Goal: Communication & Community: Answer question/provide support

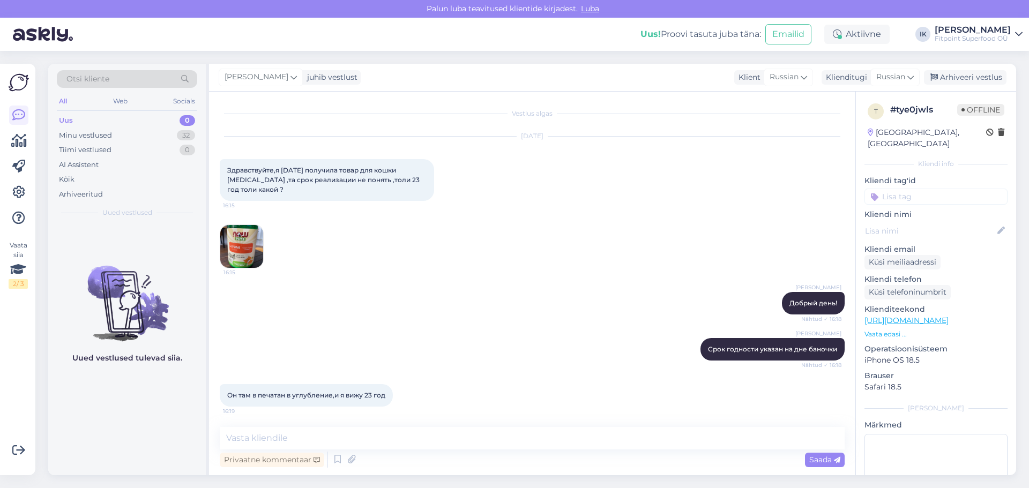
scroll to position [263, 0]
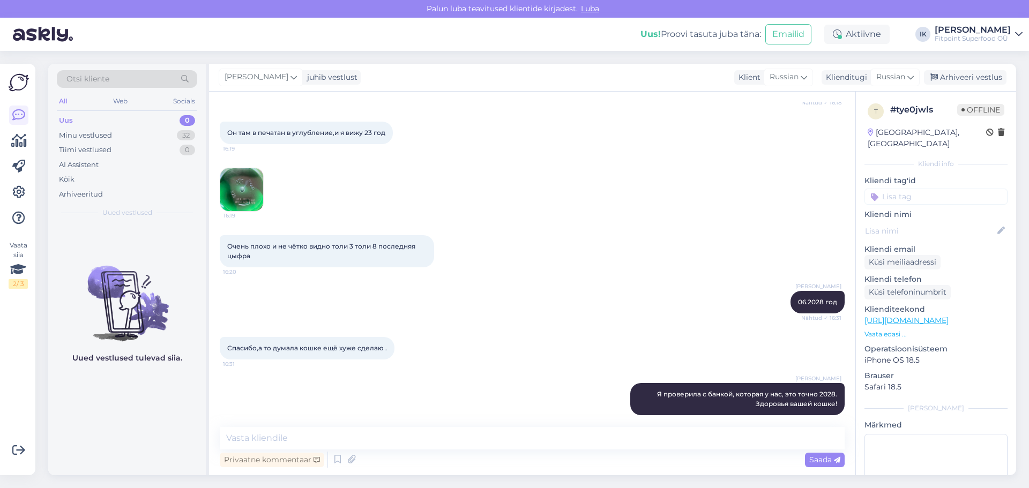
click at [248, 175] on img at bounding box center [241, 189] width 43 height 43
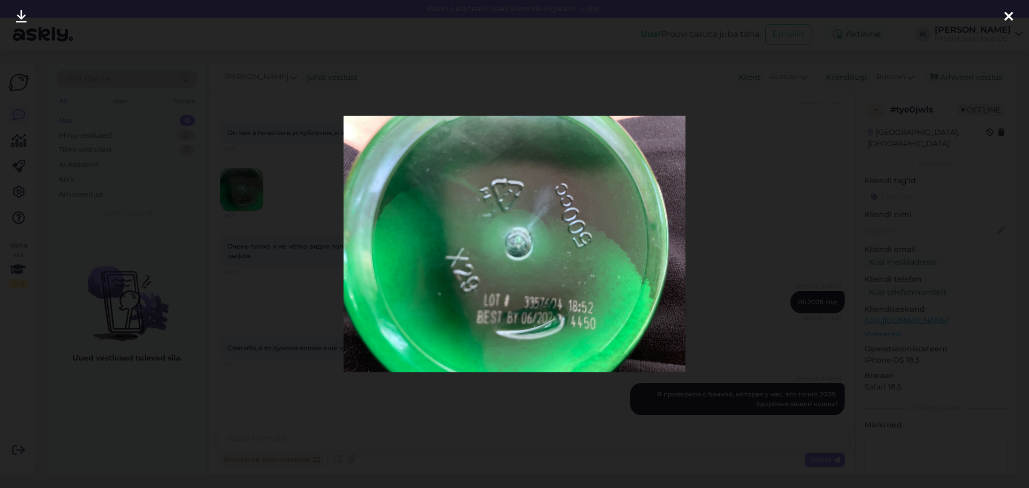
click at [710, 235] on div at bounding box center [514, 244] width 1029 height 488
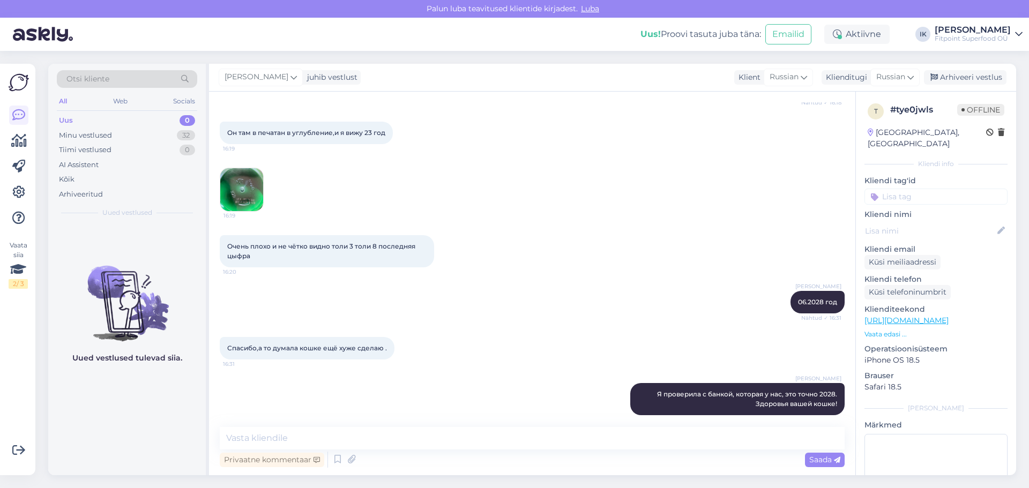
click at [94, 122] on div "Uus 0" at bounding box center [127, 120] width 140 height 15
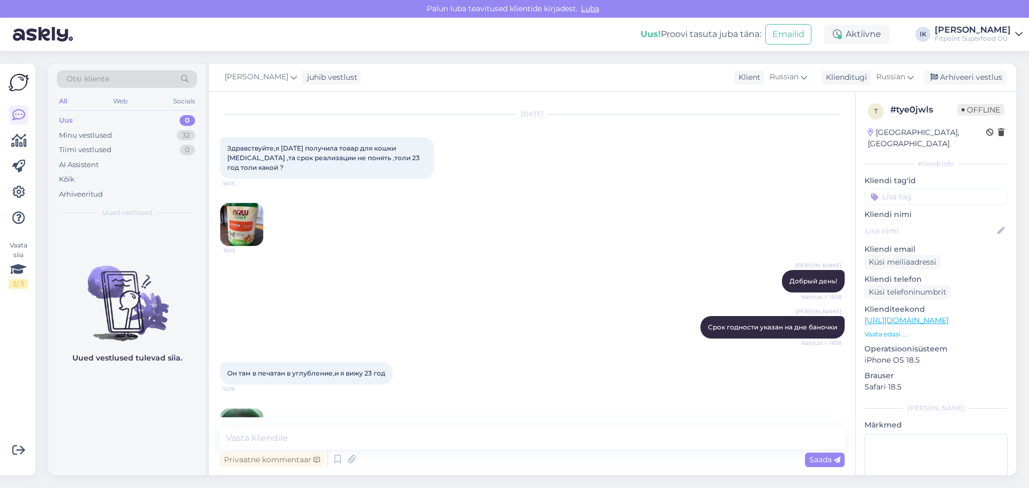
scroll to position [0, 0]
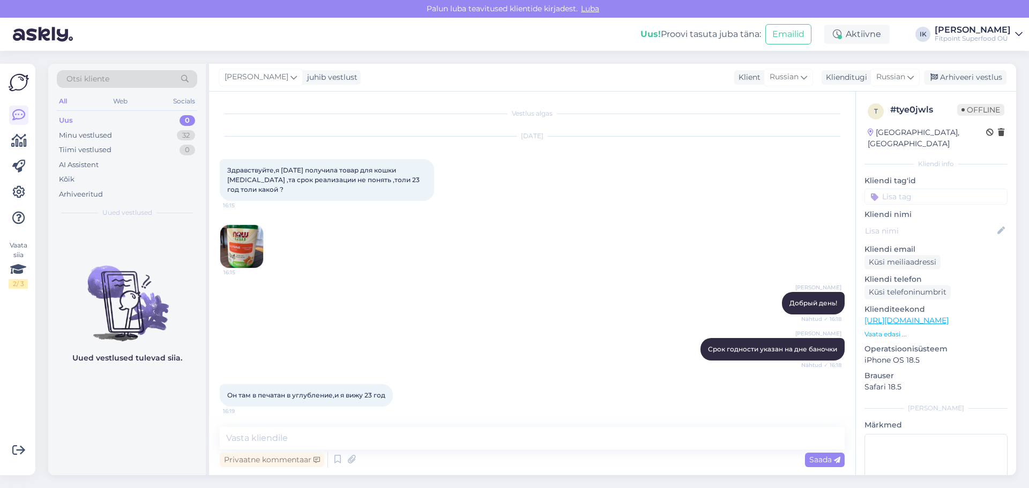
click at [96, 125] on div "Uus 0" at bounding box center [127, 120] width 140 height 15
click at [99, 131] on div "Minu vestlused" at bounding box center [85, 135] width 53 height 11
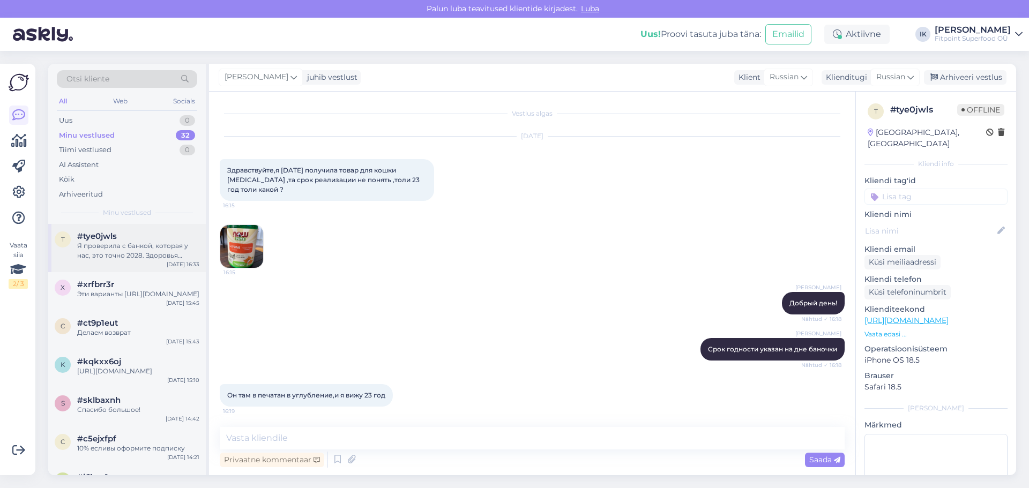
click at [126, 247] on div "Я проверила с банкой, которая у нас, это точно 2028. Здоровья вашей кошке!" at bounding box center [138, 250] width 122 height 19
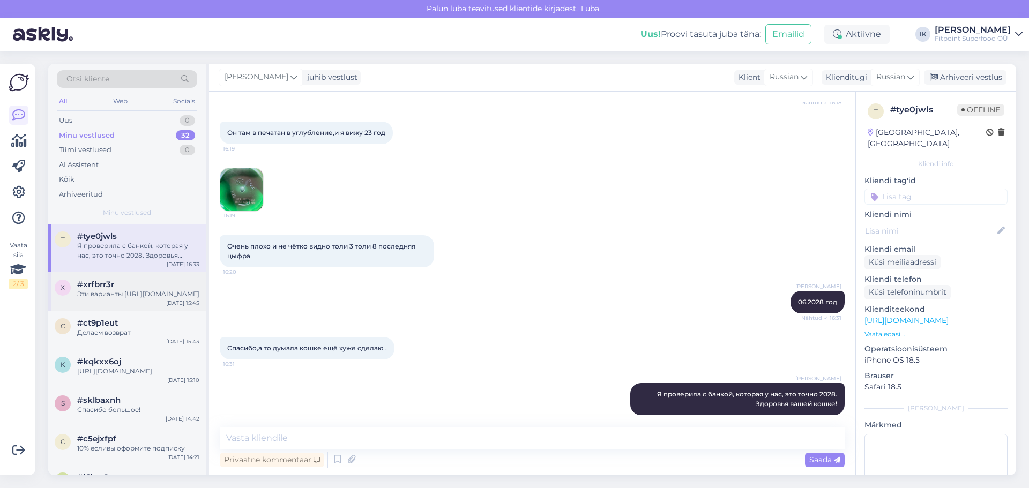
click at [114, 299] on div "Эти варианты [URL][DOMAIN_NAME]" at bounding box center [138, 294] width 122 height 10
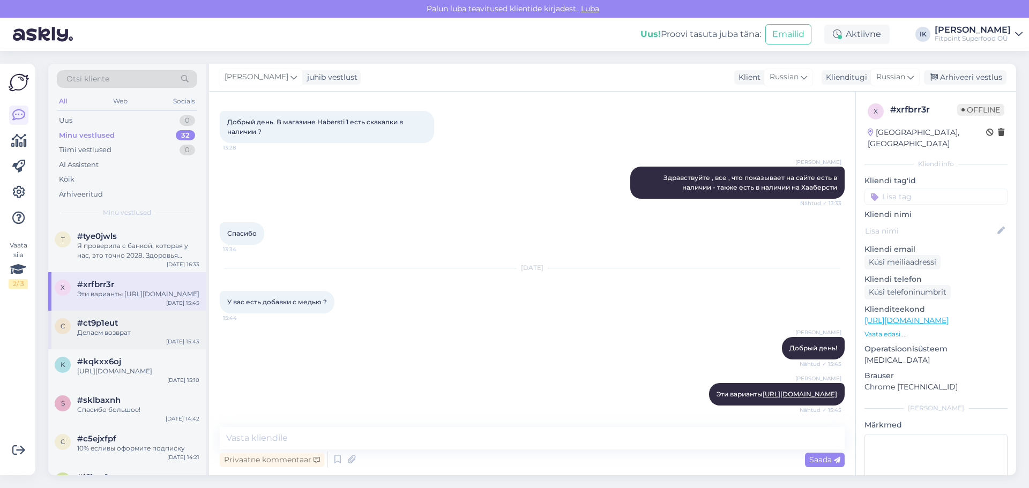
click at [145, 328] on div "#ct9p1eut" at bounding box center [138, 323] width 122 height 10
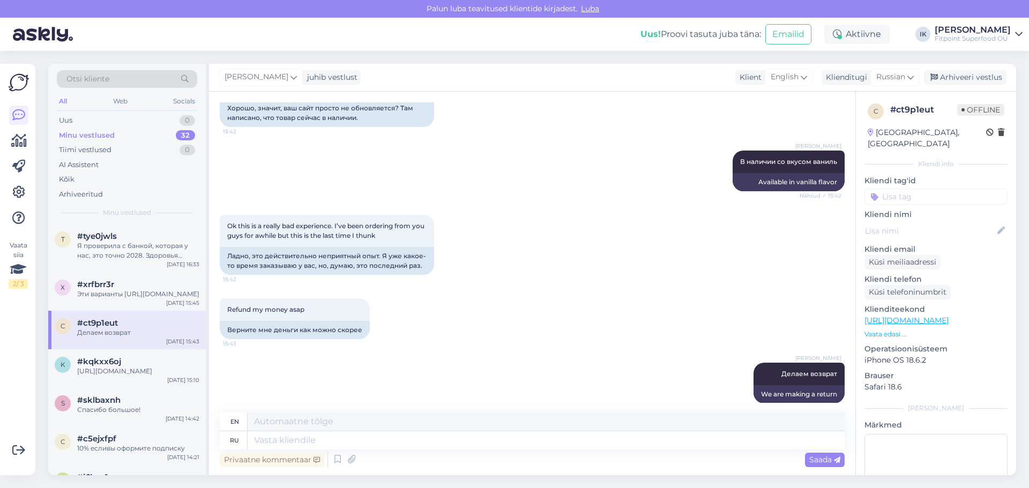
scroll to position [1407, 0]
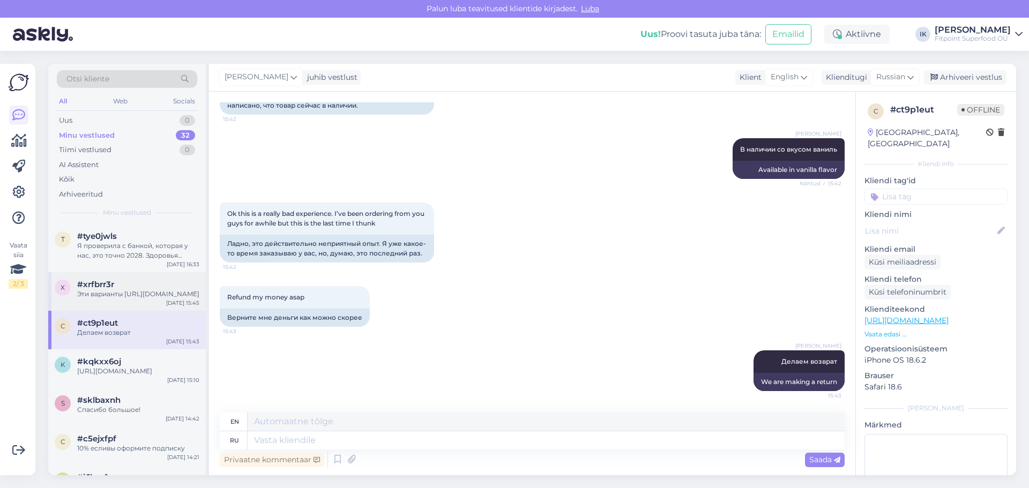
click at [115, 299] on div "Эти варианты [URL][DOMAIN_NAME]" at bounding box center [138, 294] width 122 height 10
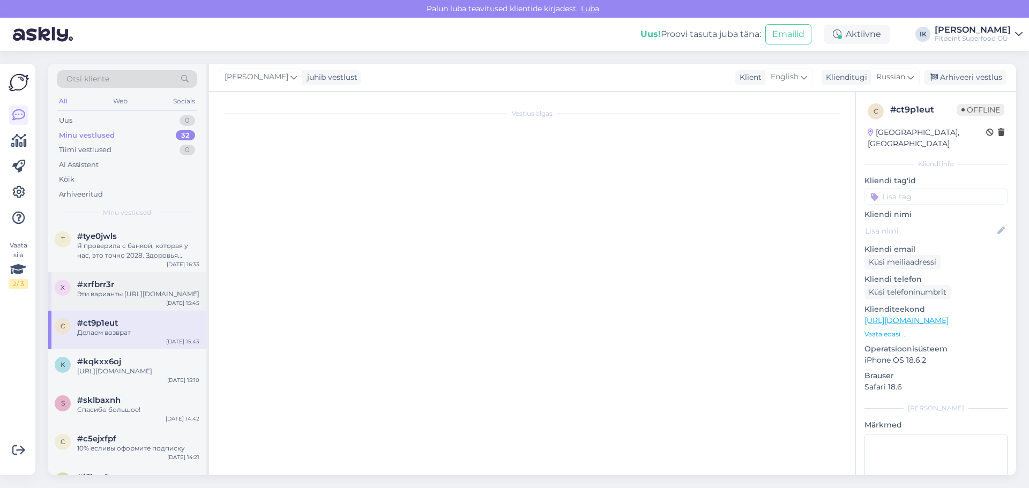
scroll to position [48, 0]
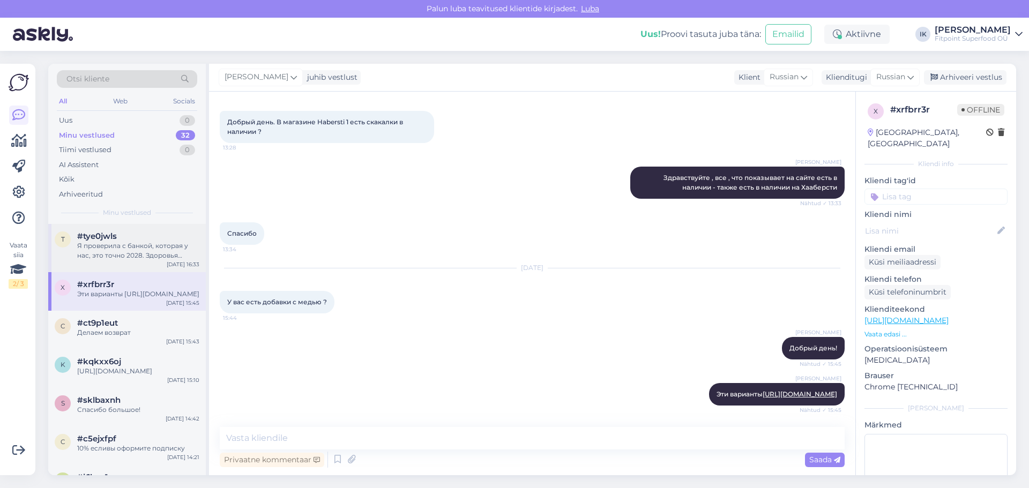
click at [130, 252] on div "Я проверила с банкой, которая у нас, это точно 2028. Здоровья вашей кошке!" at bounding box center [138, 250] width 122 height 19
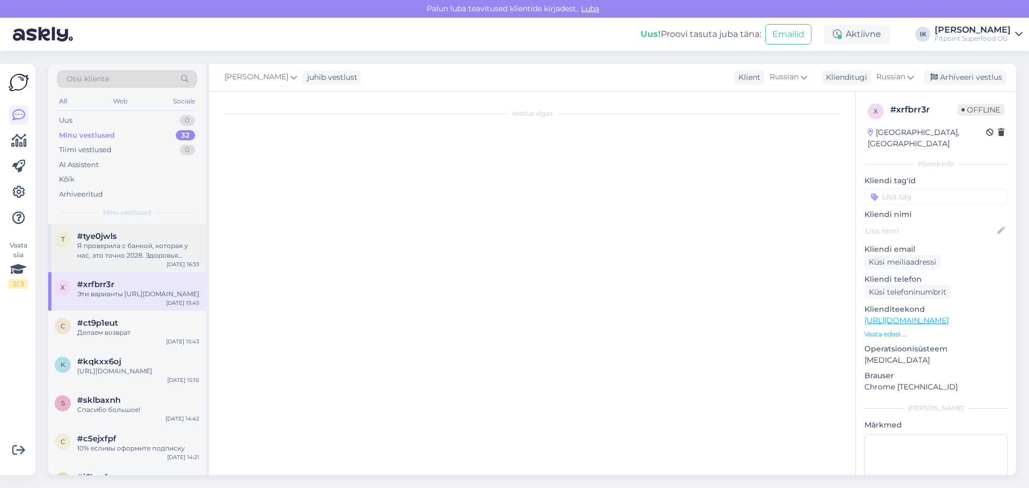
scroll to position [263, 0]
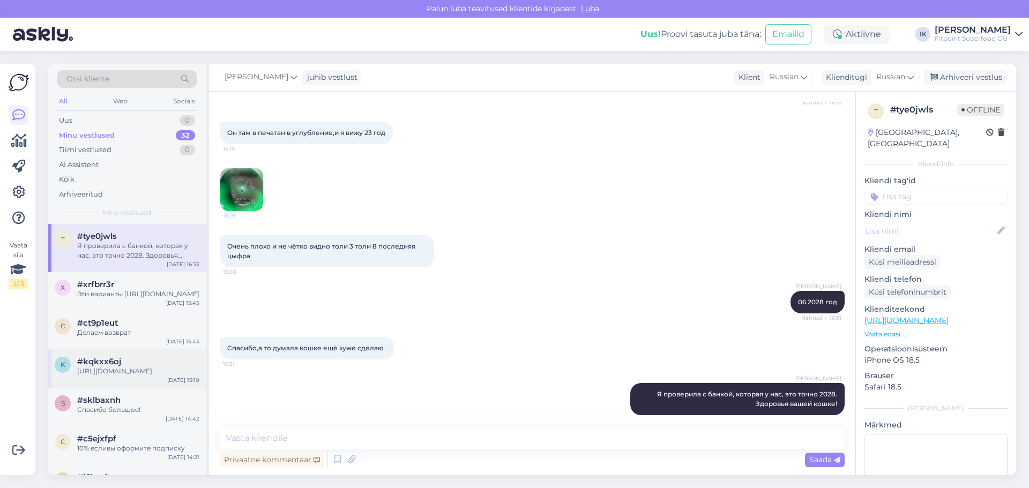
click at [140, 376] on div "[URL][DOMAIN_NAME]" at bounding box center [138, 372] width 122 height 10
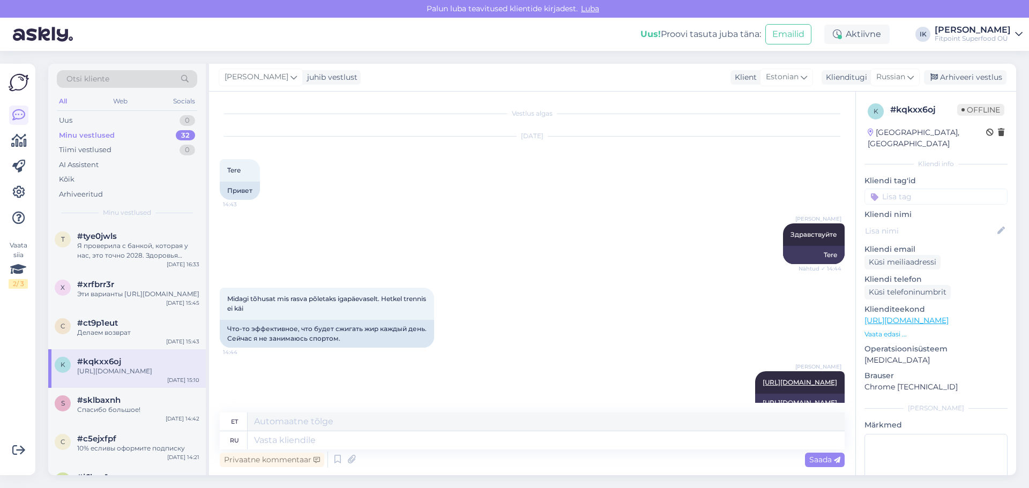
scroll to position [494, 0]
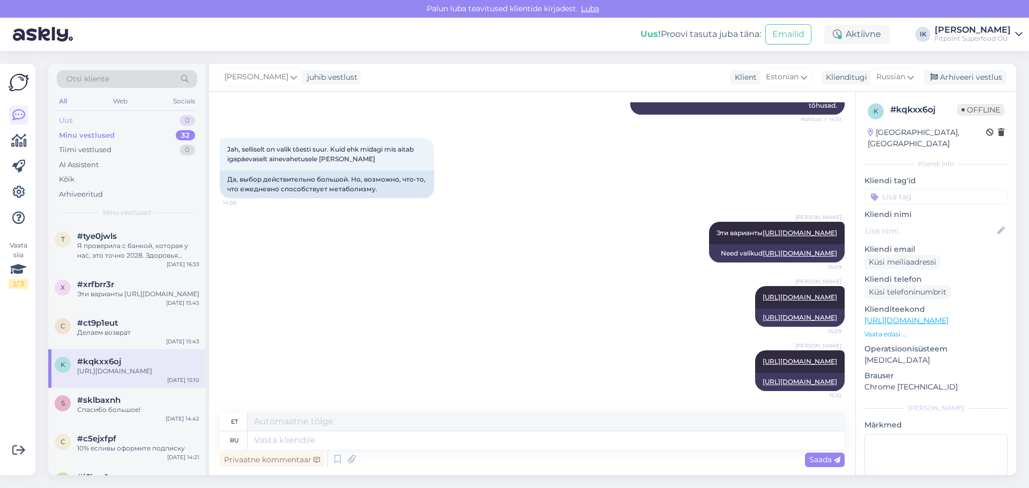
click at [121, 125] on div "Uus 0" at bounding box center [127, 120] width 140 height 15
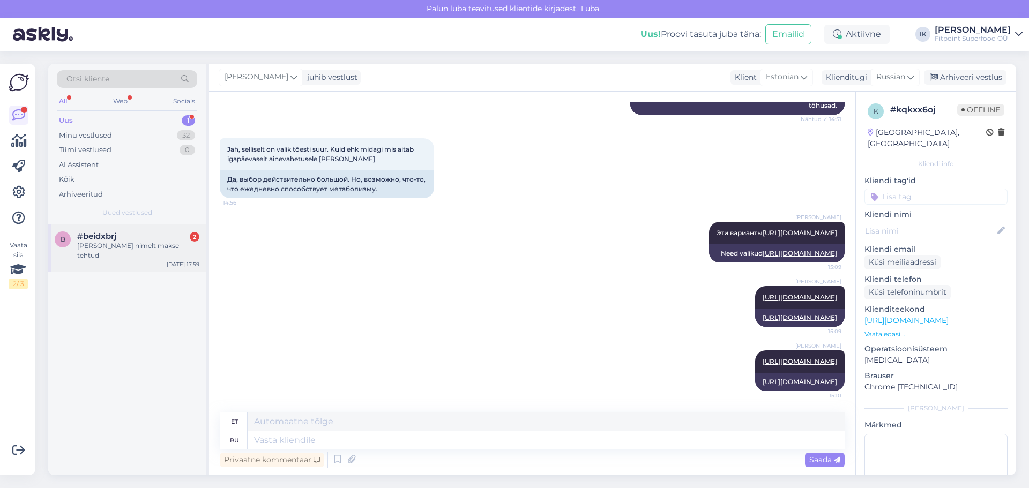
click at [116, 247] on div "[PERSON_NAME] nimelt makse tehtud" at bounding box center [138, 250] width 122 height 19
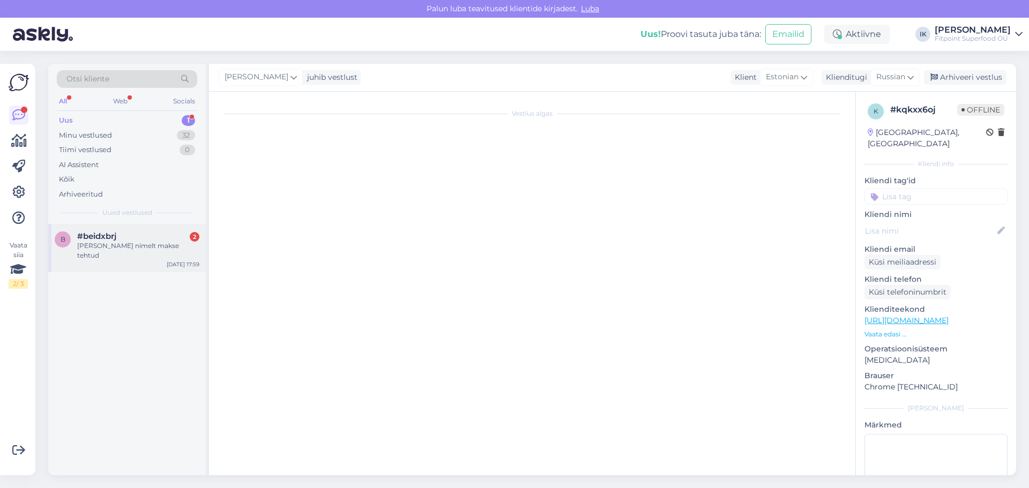
scroll to position [0, 0]
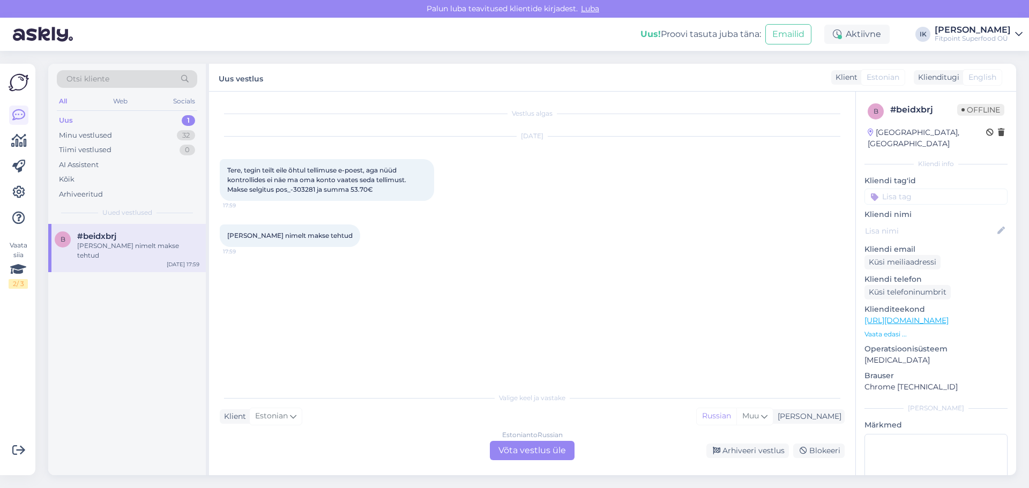
click at [554, 453] on div "Estonian to Russian Võta vestlus üle" at bounding box center [532, 450] width 85 height 19
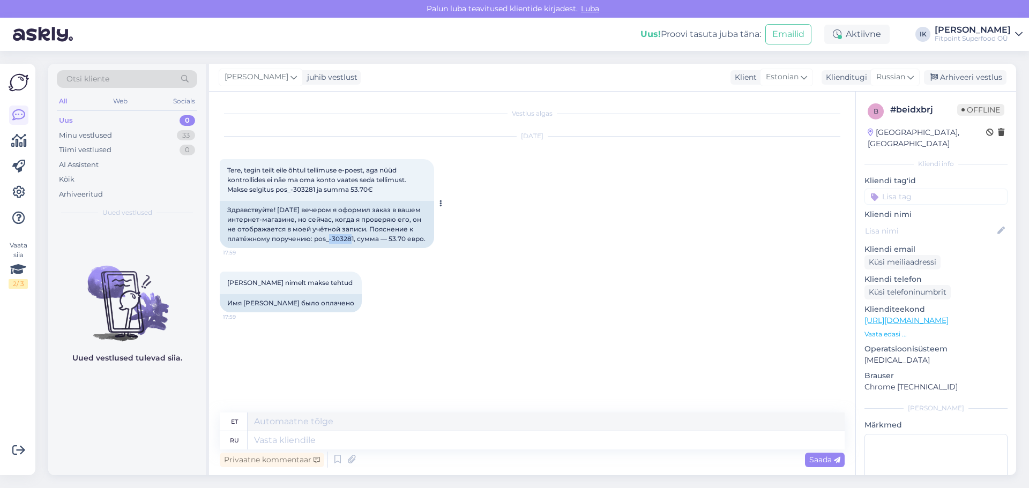
drag, startPoint x: 351, startPoint y: 237, endPoint x: 330, endPoint y: 239, distance: 21.0
click at [330, 239] on div "Здравствуйте! [DATE] вечером я оформил заказ в вашем интернет-магазине, но сейч…" at bounding box center [327, 224] width 214 height 47
copy div "303281"
click at [380, 440] on textarea at bounding box center [546, 440] width 597 height 18
type textarea "Здравствуйте."
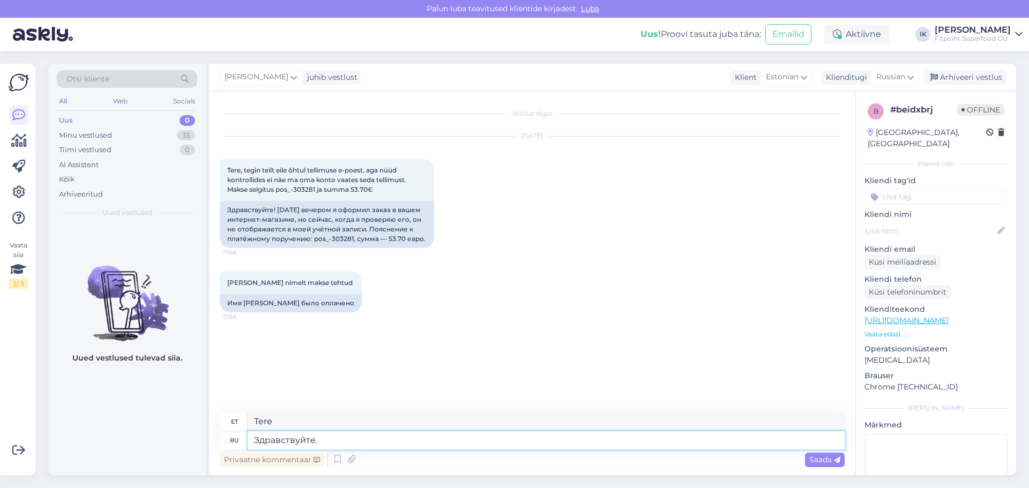
type textarea "Tere."
type textarea "Здравствуйте."
click at [822, 461] on span "Saada" at bounding box center [824, 460] width 31 height 10
click at [375, 434] on textarea at bounding box center [546, 440] width 597 height 18
type textarea "Скорее"
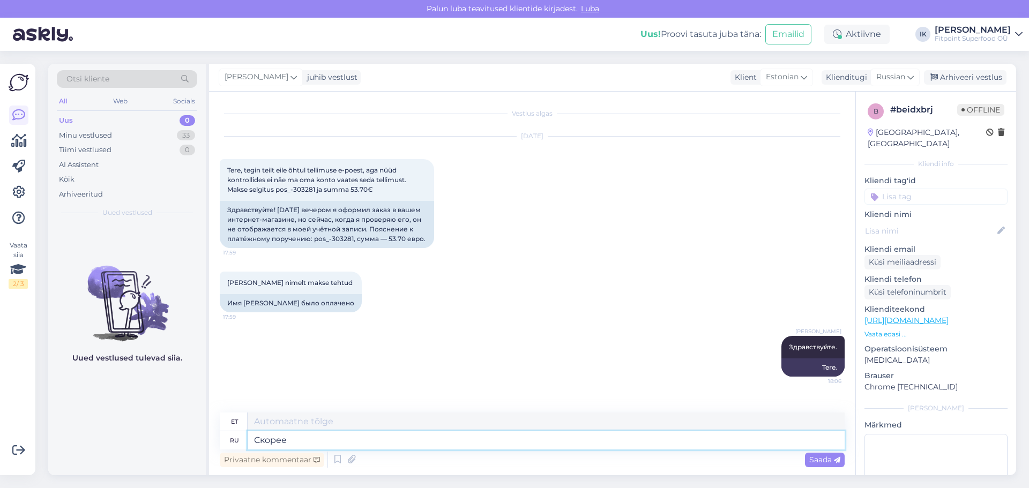
type textarea "Kiirem"
type textarea "Скорее всего у"
type textarea "Tõenäolisemalt"
type textarea "Скорее всего у [PERSON_NAME]"
type textarea "Tõenäoliselt kell"
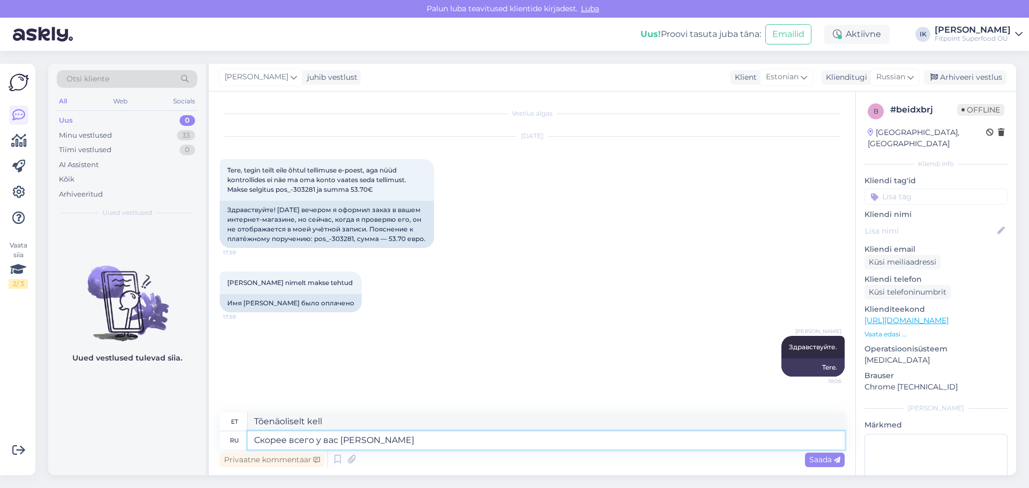
type textarea "Скорее всего у вас не"
type textarea "Tõenäoliselt on sul"
type textarea "Скорее всего у вас не п"
type textarea "Tõenäoliselt sul pole"
type textarea "Скорее всего у вас не прошла"
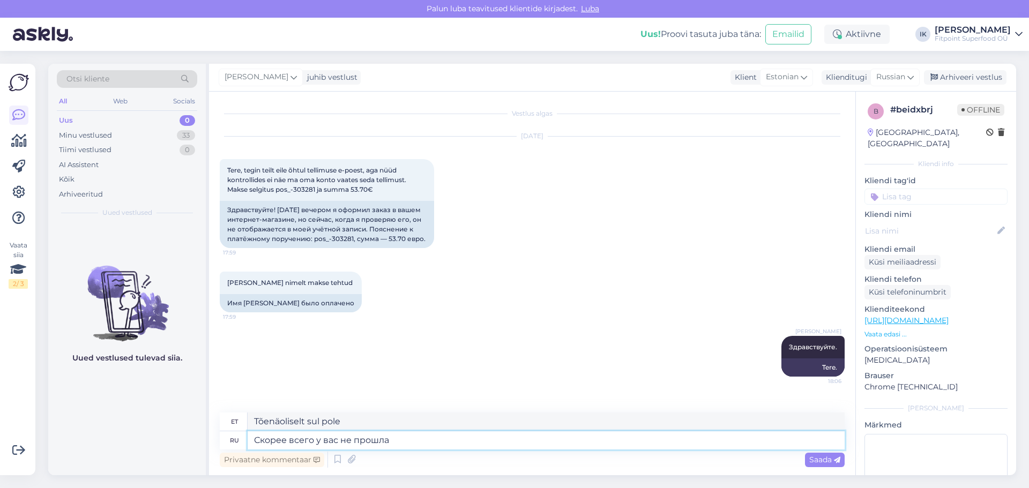
type textarea "Suure tõenäosusega see sinu puhul ei toiminud"
type textarea "Скорее всего у вас не прошла оплата"
type textarea "Tõenäoliselt teie makse ei läinud läbi."
type textarea "Скорее всего у вас не прошла оплата"
click at [821, 464] on span "Saada" at bounding box center [824, 460] width 31 height 10
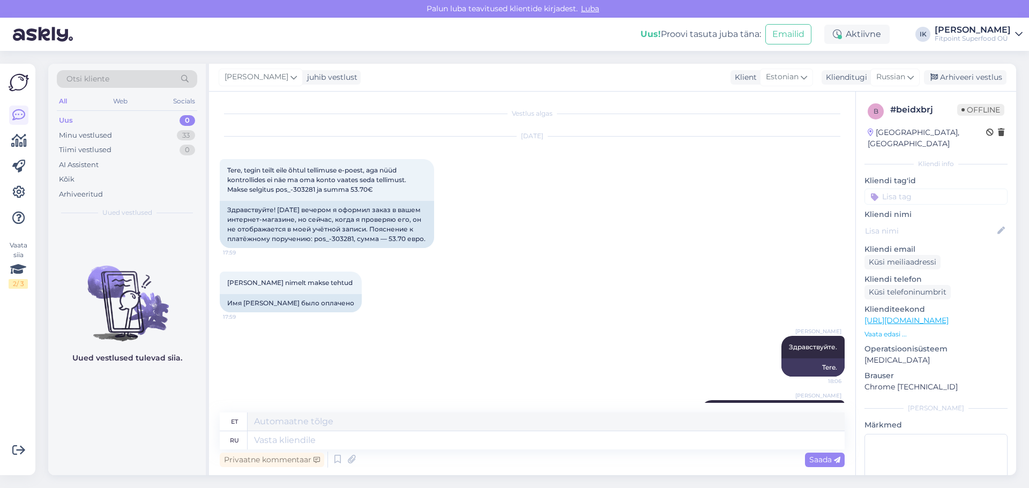
scroll to position [50, 0]
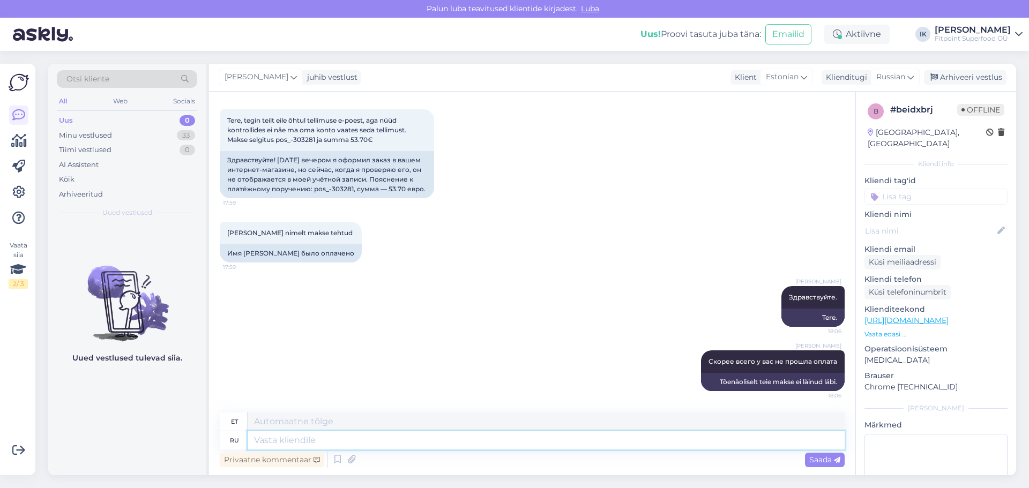
click at [507, 442] on textarea at bounding box center [546, 440] width 597 height 18
type textarea "потому что"
type textarea "Sellepärast"
type textarea "потому что у"
type textarea "sest"
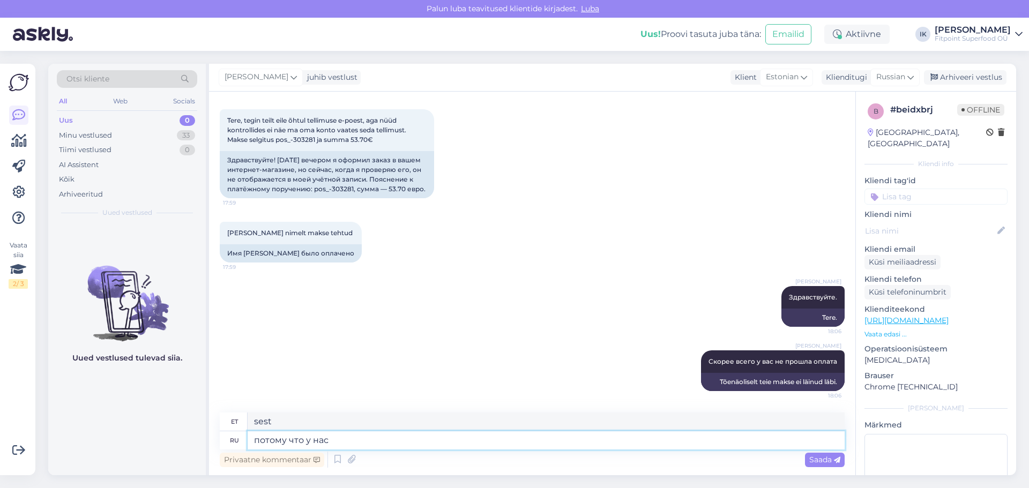
type textarea "потому что у нас н"
type textarea "sest meil on"
type textarea "потому что у нас нет т"
type textarea "sest meil pole"
type textarea "потому что у нас нет такогоь"
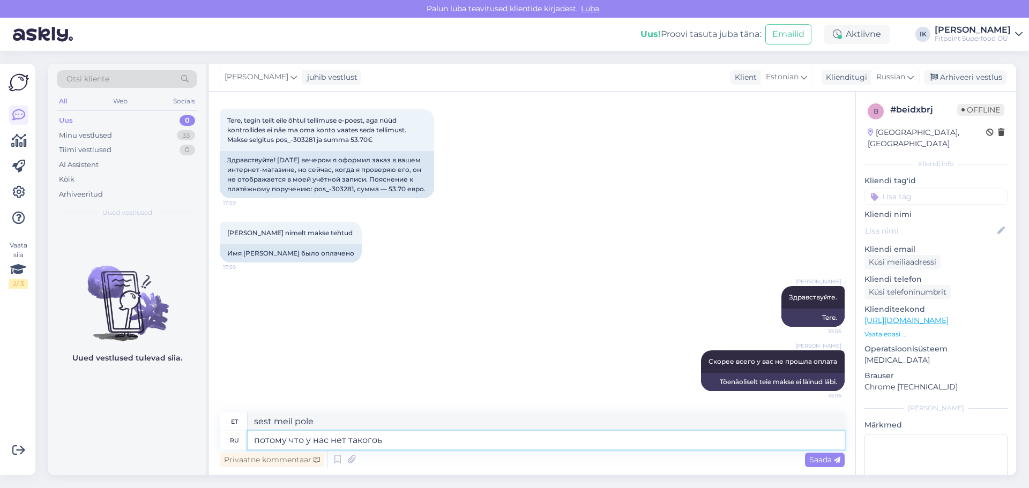
type textarea "sest meil pole sellist"
type textarea "потому что у нас нет такого"
type textarea "sest meil seda pole"
type textarea "потому что у нас нет такого заказа."
type textarea "sest [PERSON_NAME] sellist korraldust pole."
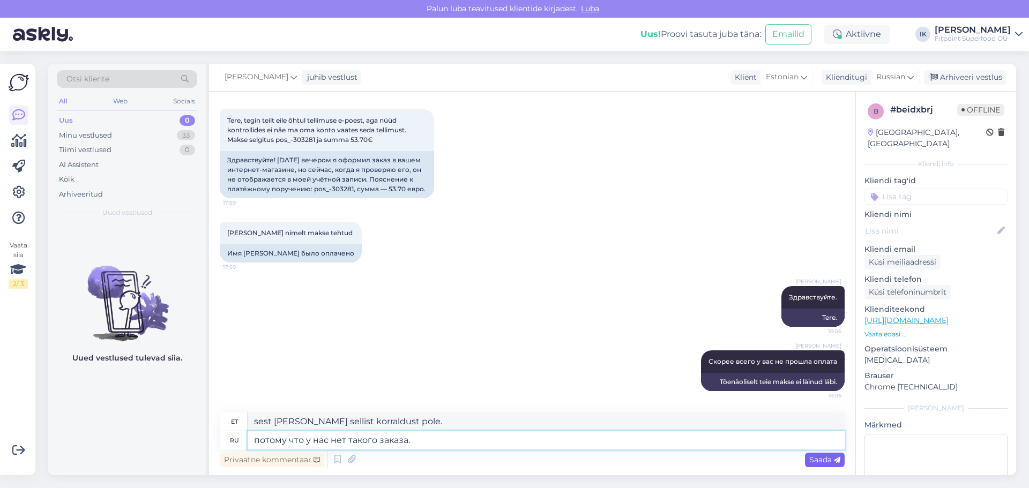
type textarea "потому что у нас нет такого заказа."
click at [828, 460] on span "Saada" at bounding box center [824, 460] width 31 height 10
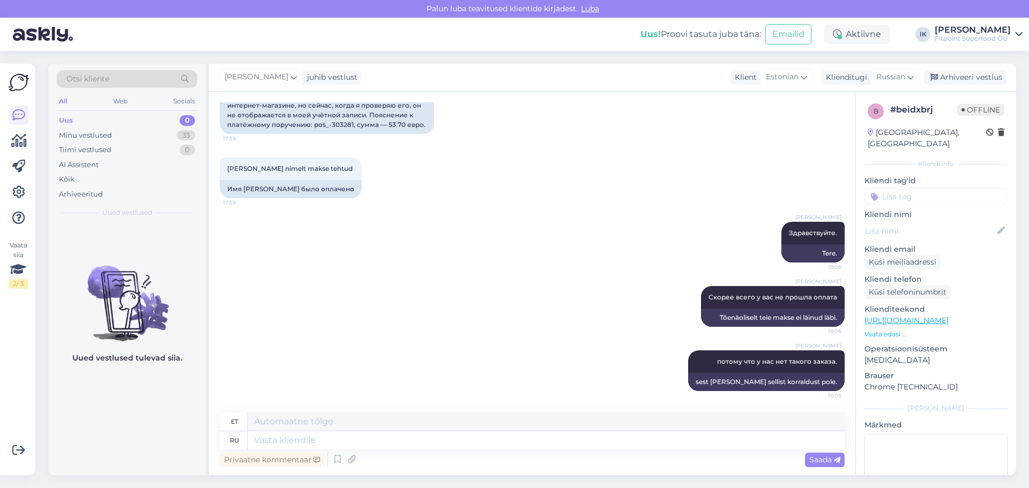
scroll to position [7, 0]
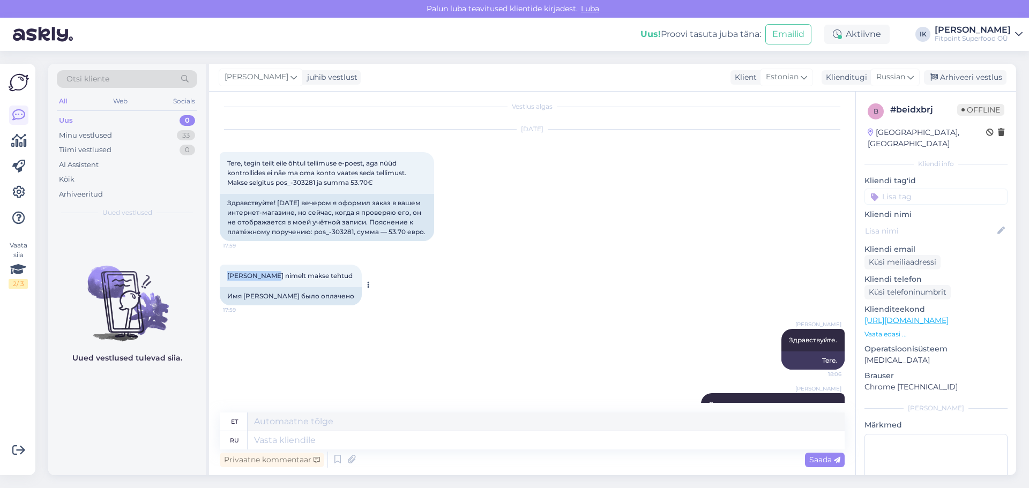
drag, startPoint x: 262, startPoint y: 275, endPoint x: 225, endPoint y: 274, distance: 37.5
click at [225, 274] on div "[PERSON_NAME] nimelt makse tehtud 17:59" at bounding box center [291, 276] width 142 height 23
copy span "[PERSON_NAME]"
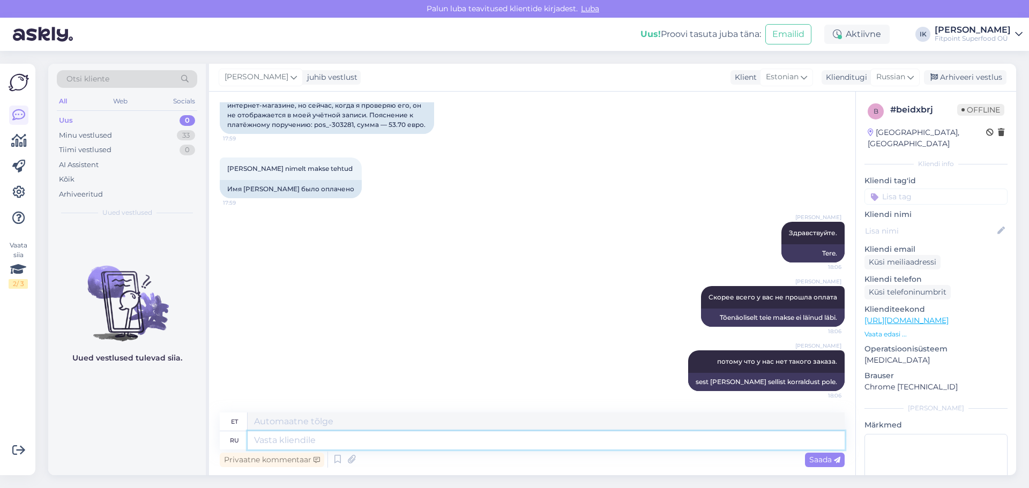
click at [525, 442] on textarea at bounding box center [546, 440] width 597 height 18
click at [132, 137] on div "Minu vestlused 33" at bounding box center [127, 135] width 140 height 15
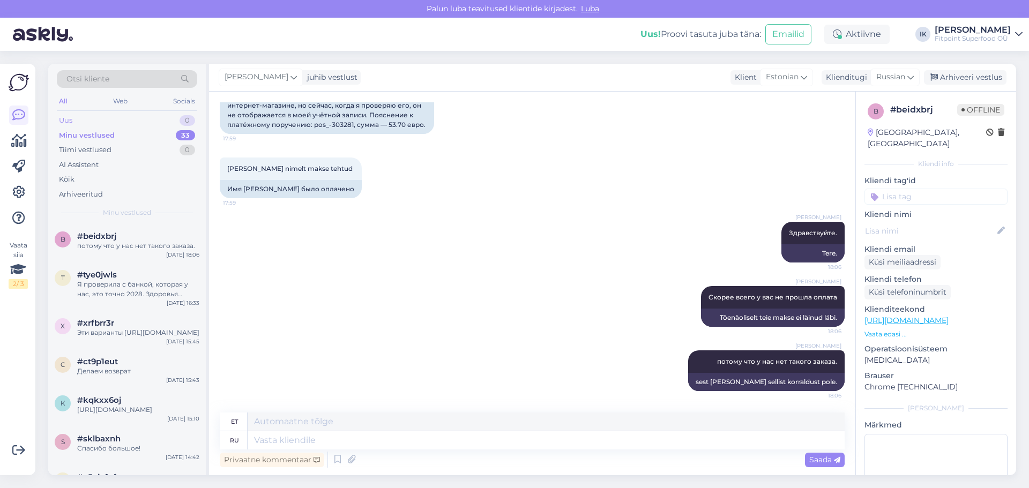
click at [137, 115] on div "Uus 0" at bounding box center [127, 120] width 140 height 15
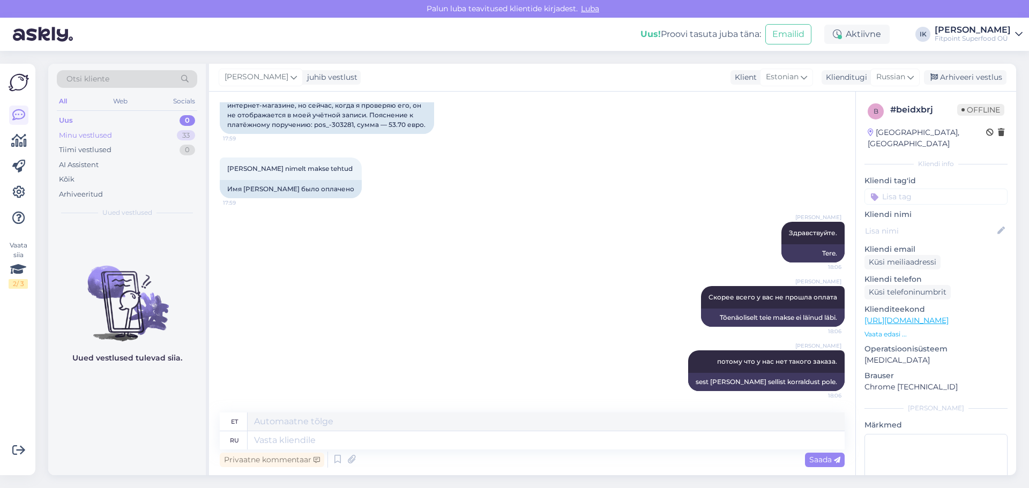
click at [111, 137] on div "Minu vestlused" at bounding box center [85, 135] width 53 height 11
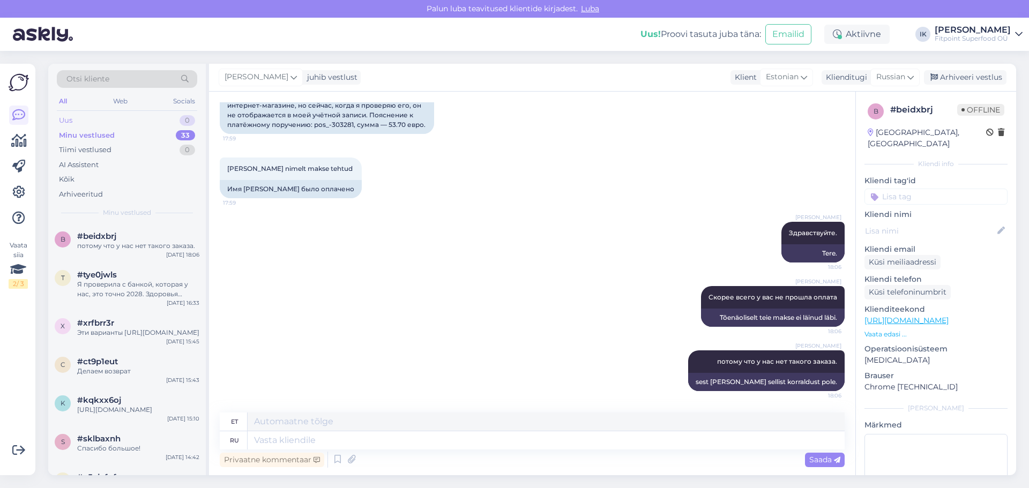
click at [110, 123] on div "Uus 0" at bounding box center [127, 120] width 140 height 15
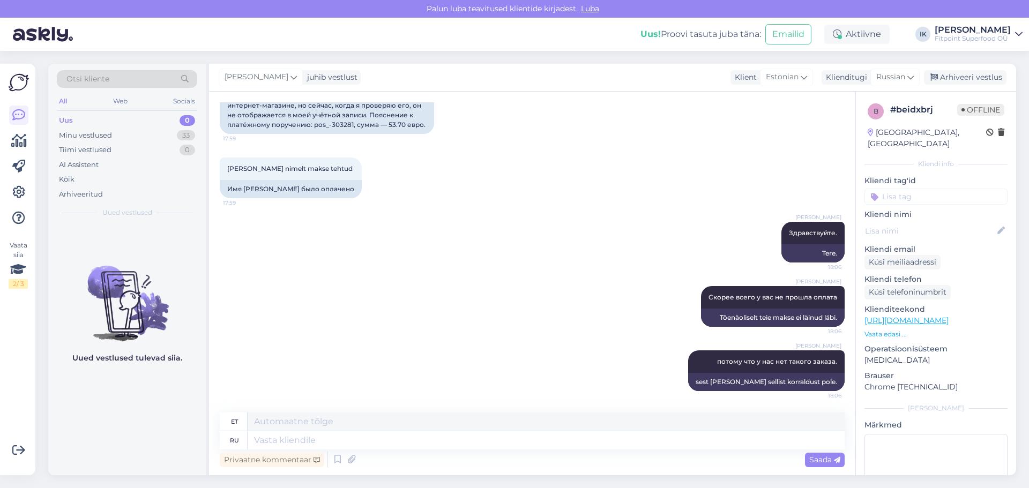
click at [621, 267] on div "[PERSON_NAME] Здравствуйте. 18:06 Tere." at bounding box center [532, 242] width 625 height 64
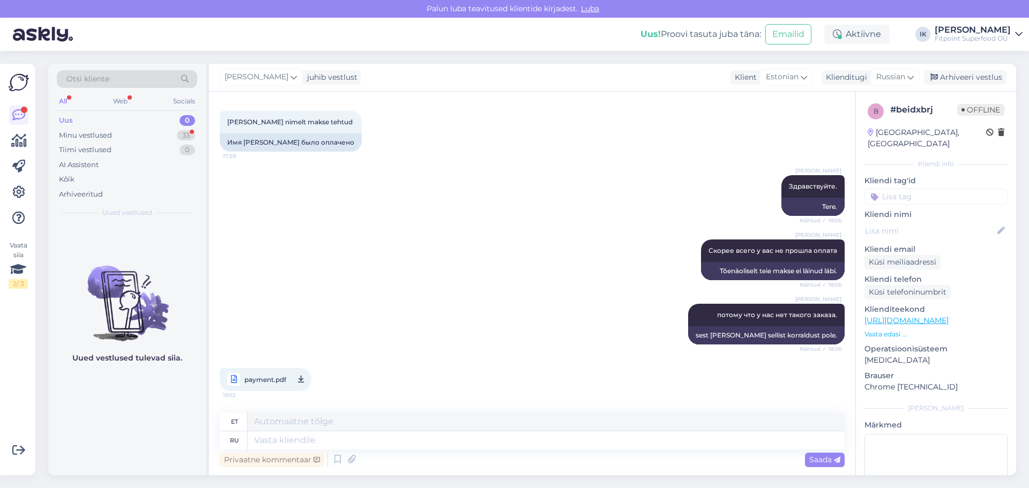
scroll to position [235, 0]
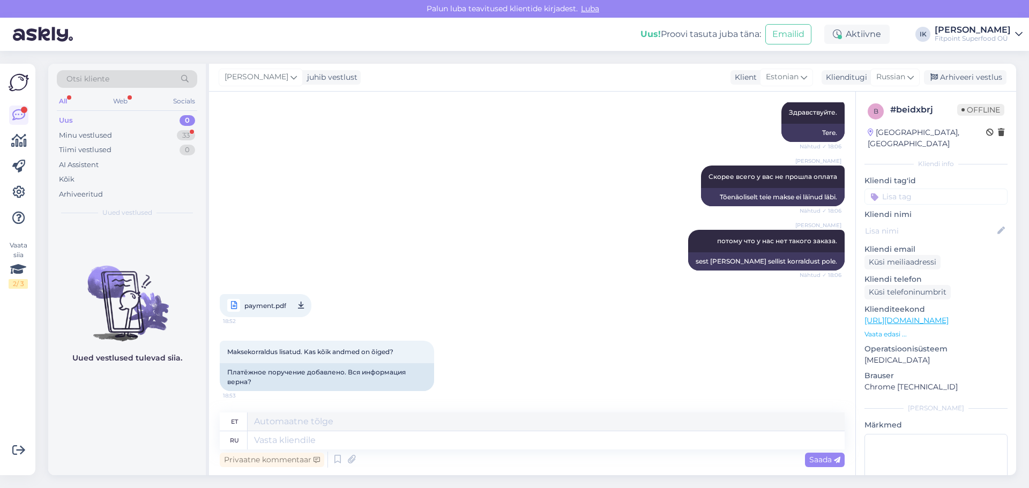
click at [260, 304] on span "payment.pdf" at bounding box center [265, 305] width 42 height 13
click at [251, 306] on span "payment.pdf" at bounding box center [265, 305] width 42 height 13
click at [363, 443] on textarea at bounding box center [546, 440] width 597 height 18
type textarea "Y"
type textarea "Напишите"
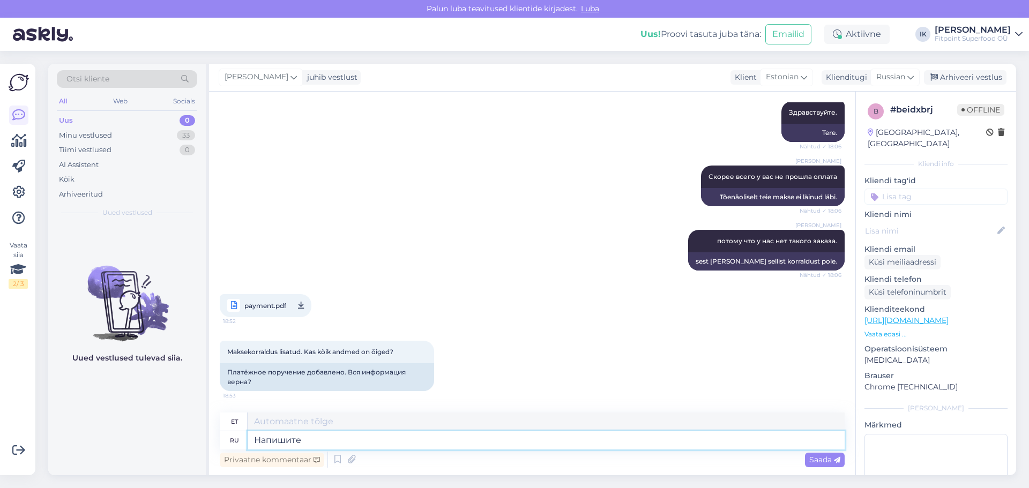
type textarea "Kirjuta"
type textarea "Напишите нам п"
type textarea "Kirjuta meile"
type textarea "Напишите нам пожалуйста"
type textarea "Palun kirjutage meile"
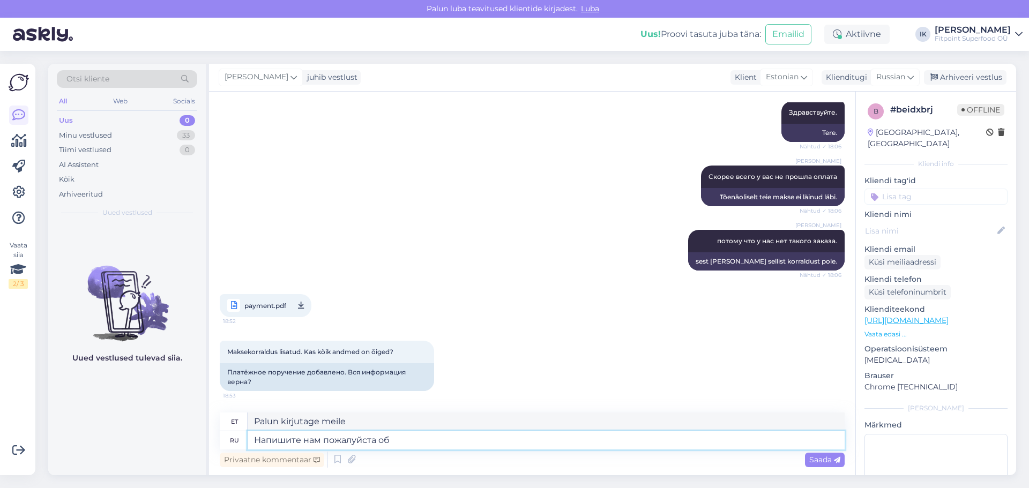
type textarea "Напишите нам пожалуйста об ж"
type textarea "Palun kirjutage meile sellest"
type textarea "Напишите нам пожалуйста об этом [PERSON_NAME]"
type textarea "Palun kirjutage meile sellest."
type textarea "Напишите нам пожалуйста об этом на п"
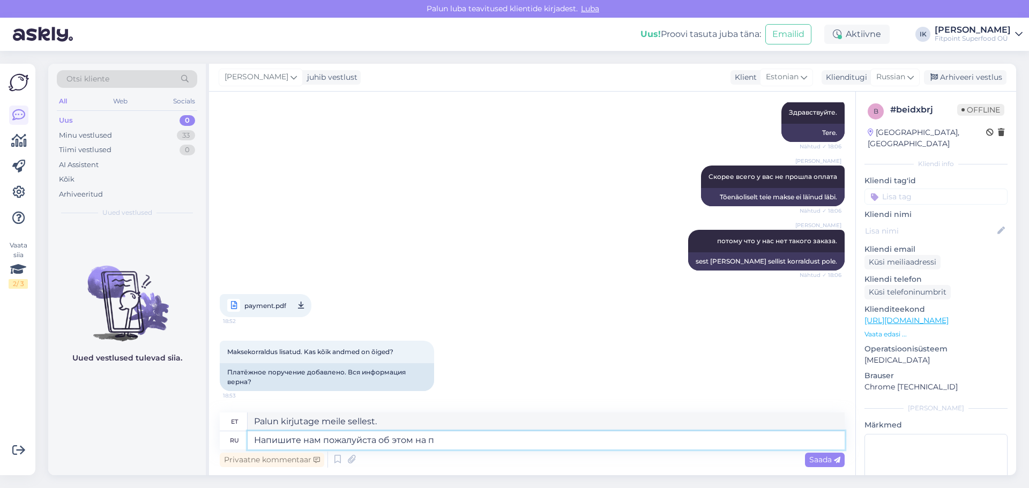
type textarea "Palun kirjutage meile sellest aadressil"
type textarea "Напишите нам пожалуйста об этом на почту"
type textarea "Palun kirjutage meile sellest e-posti teel."
type textarea "Напишите нам пожалуйста об этом на почту и пр"
type textarea "Palun kirjutage meile sellest e-posti teel ja"
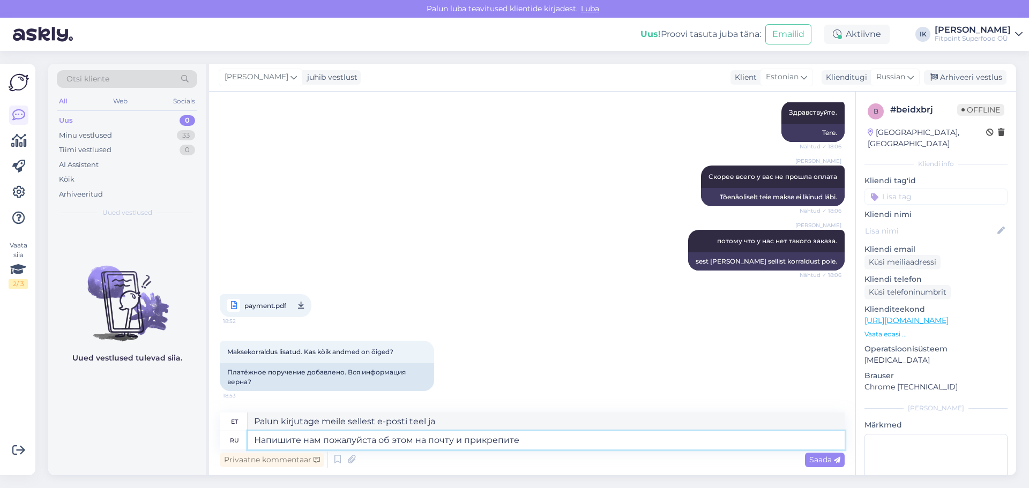
type textarea "Напишите нам пожалуйста об этом на почту и прикрепите"
type textarea "Palun kirjutage meile sellest e-posti teel ja lisage see manusena."
type textarea "Напишите нам пожалуйста об этом на почту и прикрепите плате"
type textarea "Palun kirjutage meile sellest e-posti teel ja lisage makse"
type textarea "Напишите нам пожалуйста об этом на почту и прикрепите платежное поручен"
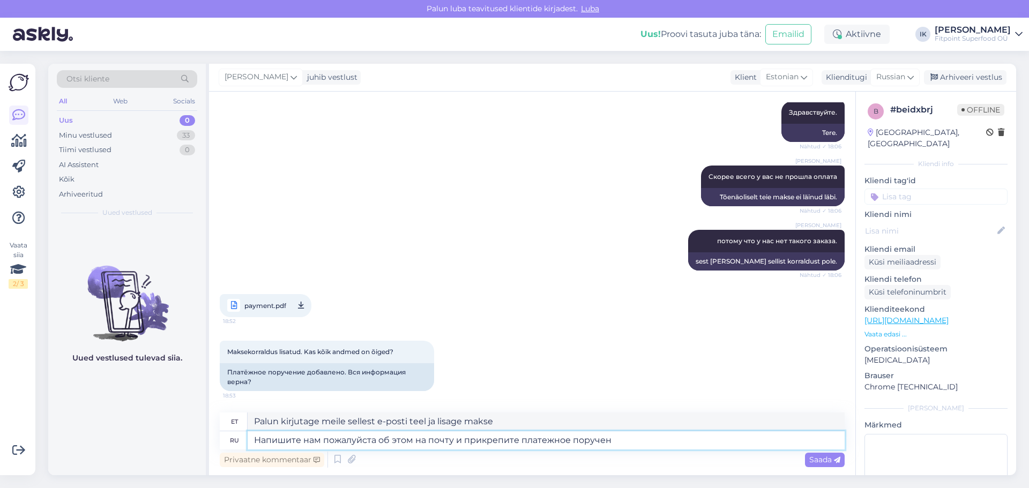
type textarea "Palun kirjutage meile sellest e-posti teel ja lisage maksekorraldus."
type textarea "Напишите нам пожалуйста об этом на почту и прикрепите платежн"
type textarea "Palun kirjutage meile sellest e-posti teel ja lisage makse"
type textarea "Напишите нам пожалуйста об этом на почту и прикрепите"
type textarea "Palun kirjutage meile sellest e-posti teel ja lisage see manusena."
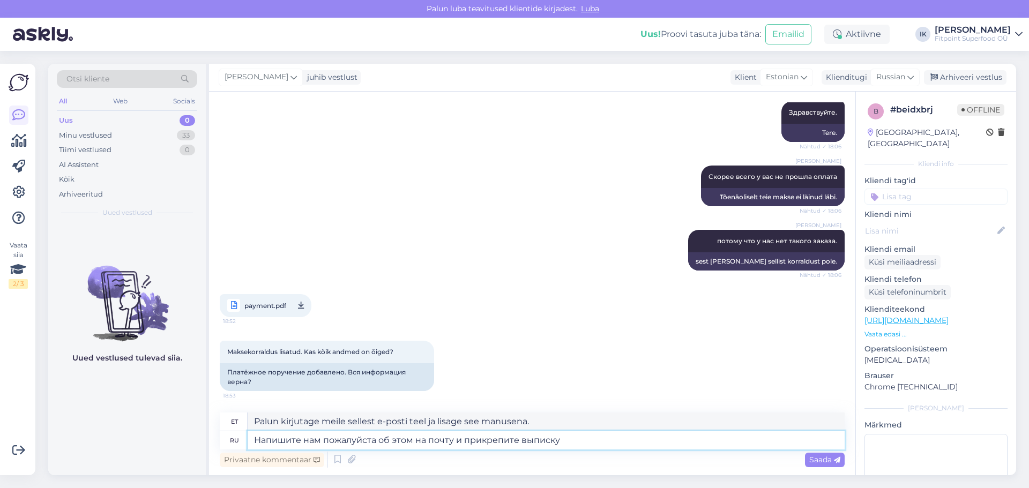
type textarea "Напишите нам пожалуйста об этом на почту и прикрепите выписку"
type textarea "Palun kirjutage meile sellest e-posti teel ja lisage väljavõte."
type textarea "Напишите нам пожалуйста об этом на почту и прикрепите выписку с б"
type textarea "Palun kirjutage meile sellest e-posti teel ja lisage väljavõte"
type textarea "Напишите нам пожалуйста об этом на почту и прикрепите выписку с банка о"
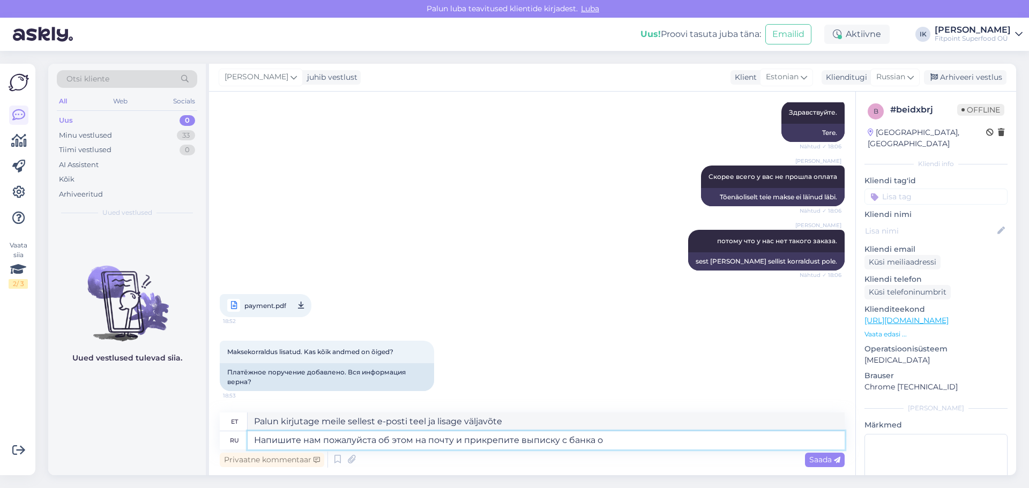
type textarea "Palun kirjutage meile sellest e-posti teel ja lisage pangaväljavõte."
type textarea "Напишите нам пожалуйста об этом на почту и прикрепите выписку с банка о списани…"
type textarea "Palun kirjutage meile sellest e-posti teel ja lisage mahakandmise kohta pangavä…"
type textarea "Напишите нам пожалуйста об этом на почту и прикрепите выписку с банка о списани…"
type textarea "Palun kirjutage meile sellest e-posti teel ja lisage pangaväljavõte, mis näitab…"
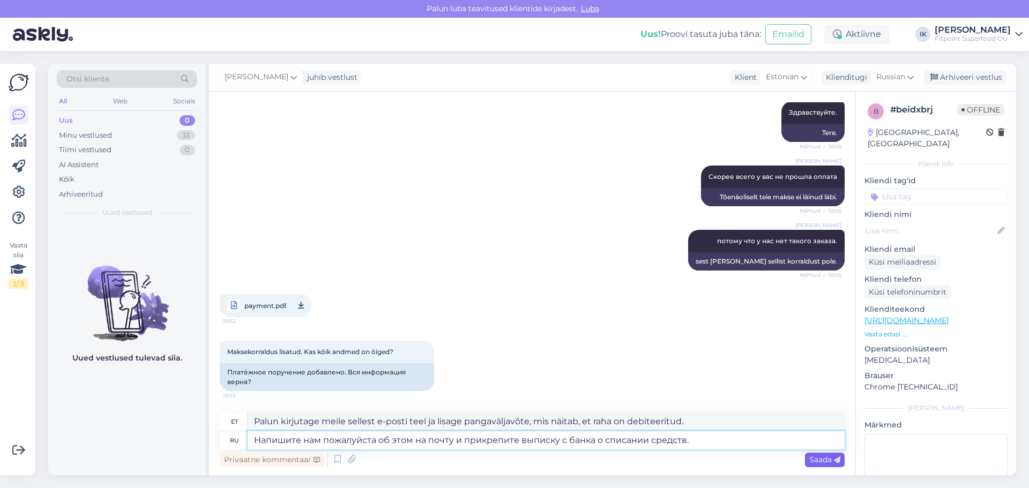
type textarea "Напишите нам пожалуйста об этом на почту и прикрепите выписку с банка о списани…"
click at [821, 460] on span "Saada" at bounding box center [824, 460] width 31 height 10
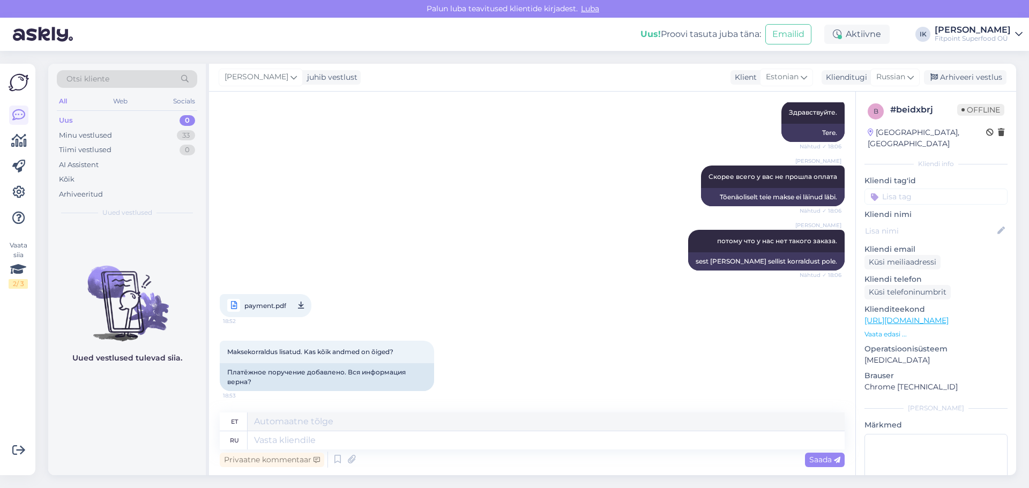
scroll to position [318, 0]
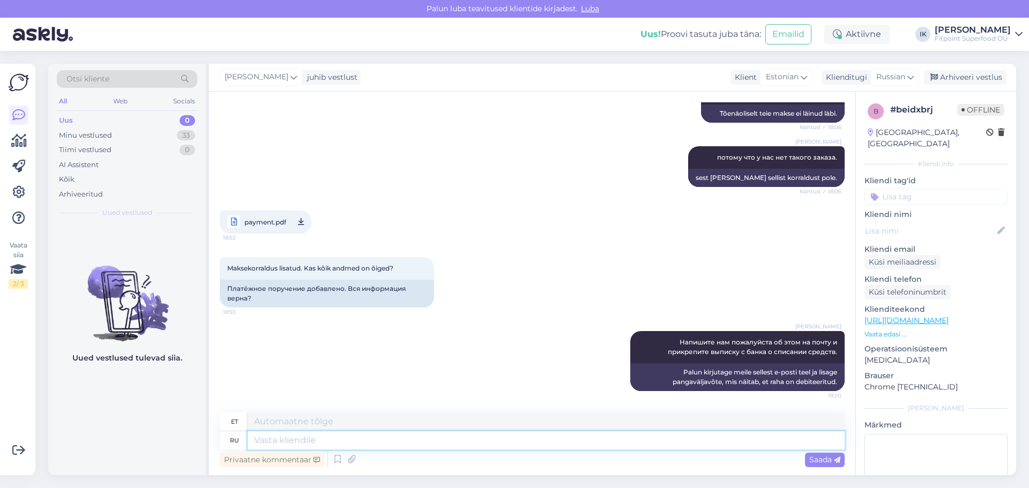
click at [486, 442] on textarea at bounding box center [546, 440] width 597 height 18
type textarea "Будем"
type textarea "Me teeme seda"
type textarea "Будем с"
type textarea "Me [PERSON_NAME]"
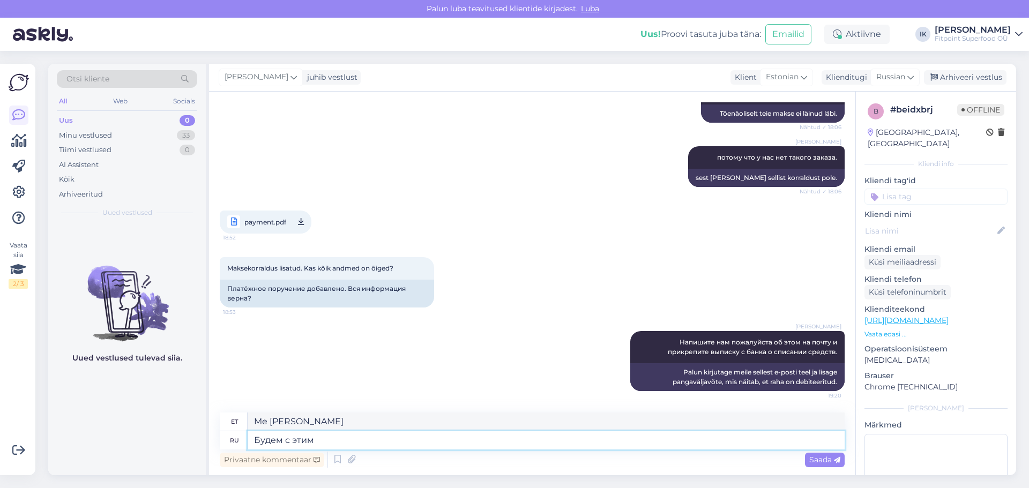
type textarea "Будем с этим р"
type textarea "Hakkame asjaga pihta"
type textarea "Будем с этим разбираться"
type textarea "Me klaarime [PERSON_NAME]."
type textarea "Будем с этим разбираться,потому ч"
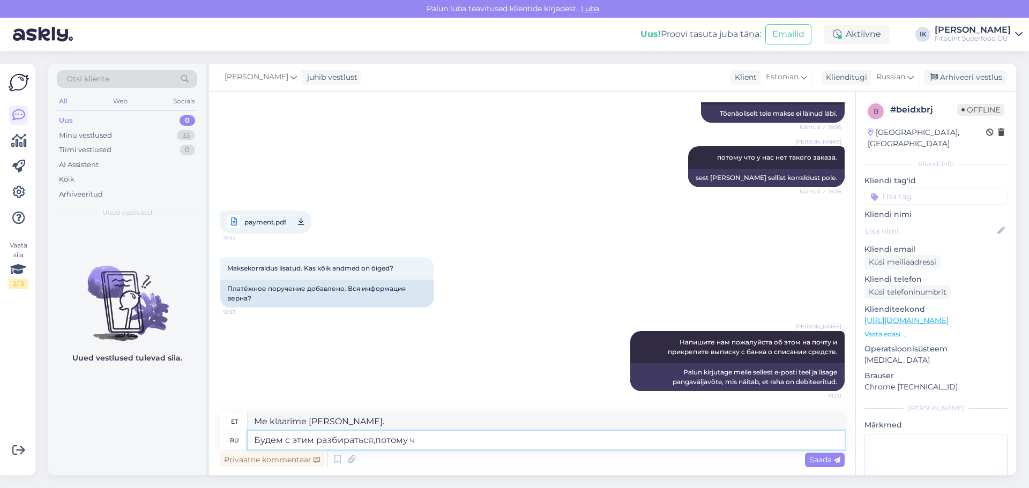
type textarea "Me lahendame selle, sest"
type textarea "Будем с этим разбираться,потому [PERSON_NAME]"
type textarea "Me tegeleme sellega, sest"
type textarea "[PERSON_NAME] с этим разбираться,потому что унас в"
type textarea "Me tegeleme sellega, sest meie"
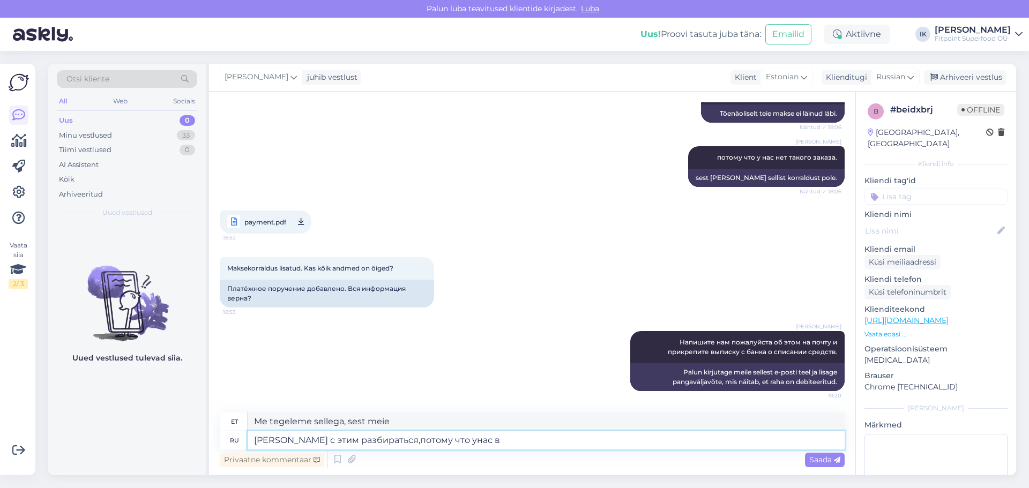
type textarea "[PERSON_NAME] с этим разбираться,потому что унас в"
type textarea "Me tegeleme sellega, sest meil on"
type textarea "[PERSON_NAME] с этим разбираться,потому что унас в системе"
type textarea "Me tegeleme sellega, sest see on meie süsteemis olemas."
type textarea "[PERSON_NAME] с этим разбираться,потому что унас в системе нет ва"
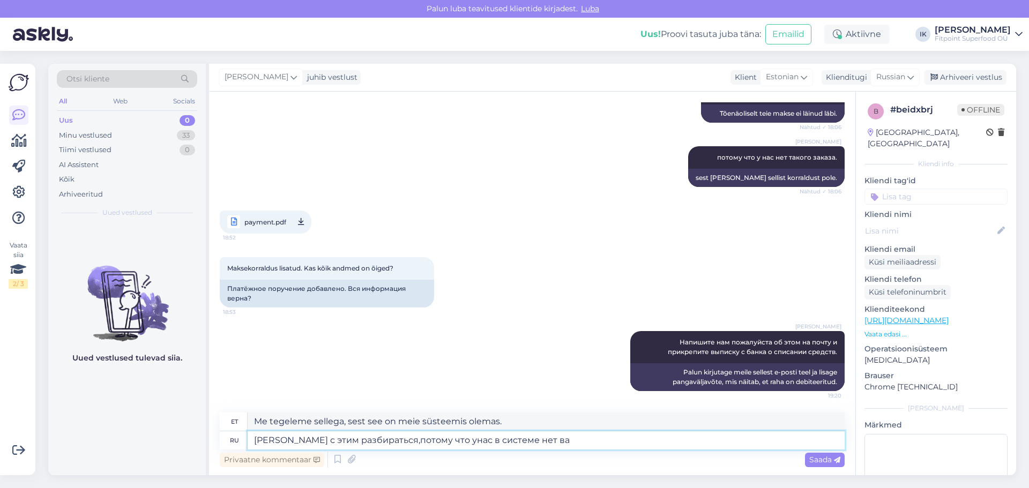
type textarea "Me tegeleme sellega, sest meil seda süsteemis pole."
type textarea "[PERSON_NAME] с этим разбираться,потому что унас в системе нет вашего"
type textarea "Me tegeleme sellega, sest meil pole teie oma süsteemis."
type textarea "[PERSON_NAME] с этим разбираться,потому что унас в системе нет вашего"
type textarea "Me tegeleme sellega, sest meil pole teie süsteemi."
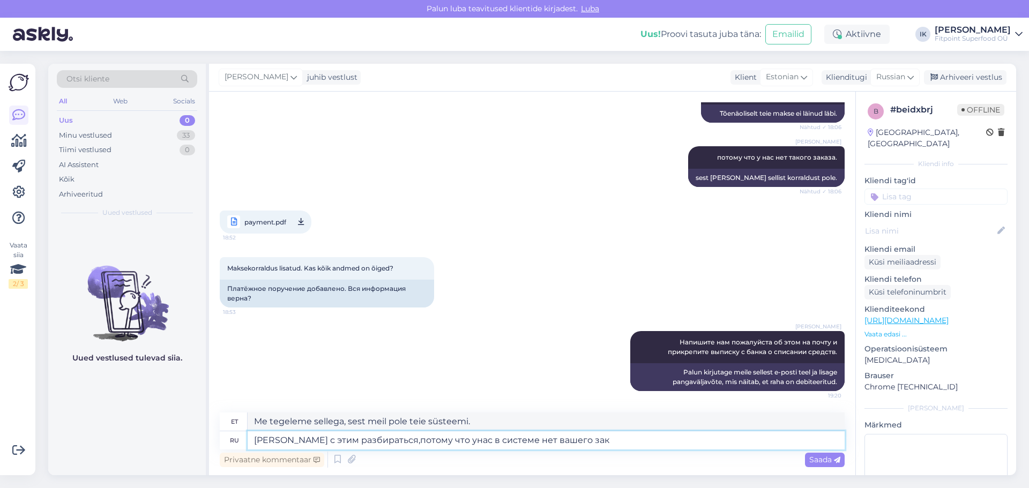
type textarea "[PERSON_NAME] с этим разбираться,потому что унас в системе нет вашего зака"
type textarea "Tegeleme sellega, kuna meie süsteemis pole teie tellimust."
type textarea "[PERSON_NAME] с этим разбираться,потому что унас в системе нет вашег"
type textarea "Me tegeleme sellega, sest meil pole teie süsteemi."
type textarea "[PERSON_NAME] с этим разбираться,потому что унас в системе нет"
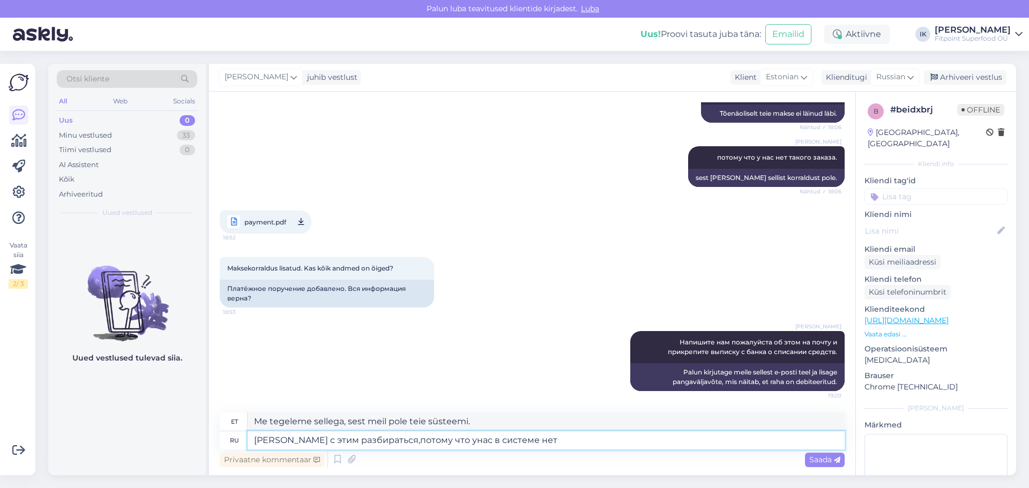
type textarea "Me tegeleme sellega, sest meil seda süsteemis pole."
type textarea "[PERSON_NAME] с этим разбираться,потому что унас в системе нет заказа с та"
type textarea "Me lahendame selle, sest meil pole süsteemis tellimust."
type textarea "[PERSON_NAME] с этим разбираться,потому что унас в системе нет заказа с таким н"
type textarea "Me tegeleme sellega, sest meil pole süsteemis sellist tellimust."
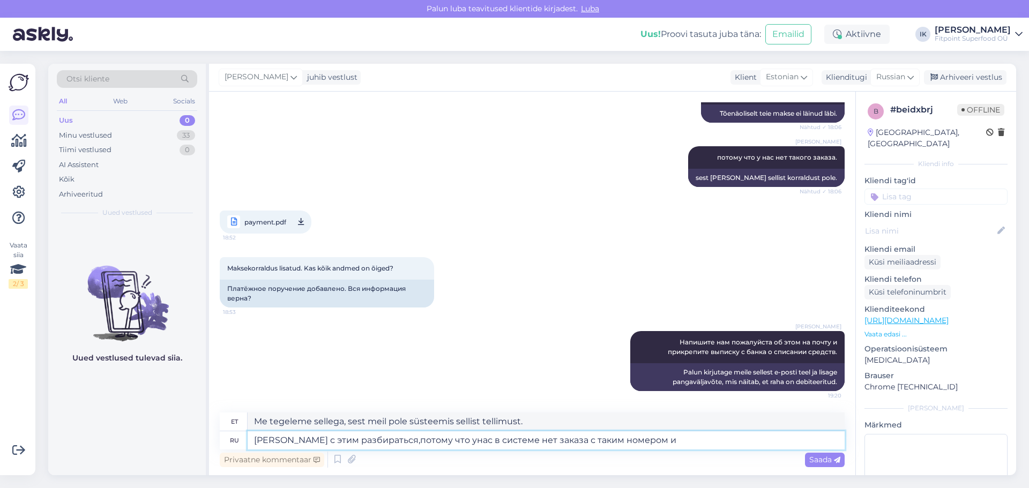
type textarea "[PERSON_NAME] с этим разбираться,потому что унас в системе нет заказа с таким н…"
type textarea "Uurime seda, sest meil pole selle numbriga tellimust süsteemis."
type textarea "[PERSON_NAME] с этим разбираться,потому что унас в системе нет заказа с таким н…"
type textarea "Uurime seda, sest meil pole selle numbriga tellimust süsteemis ja"
type textarea "[PERSON_NAME] с этим разбираться,потому что унас в системе нет заказа с таким н…"
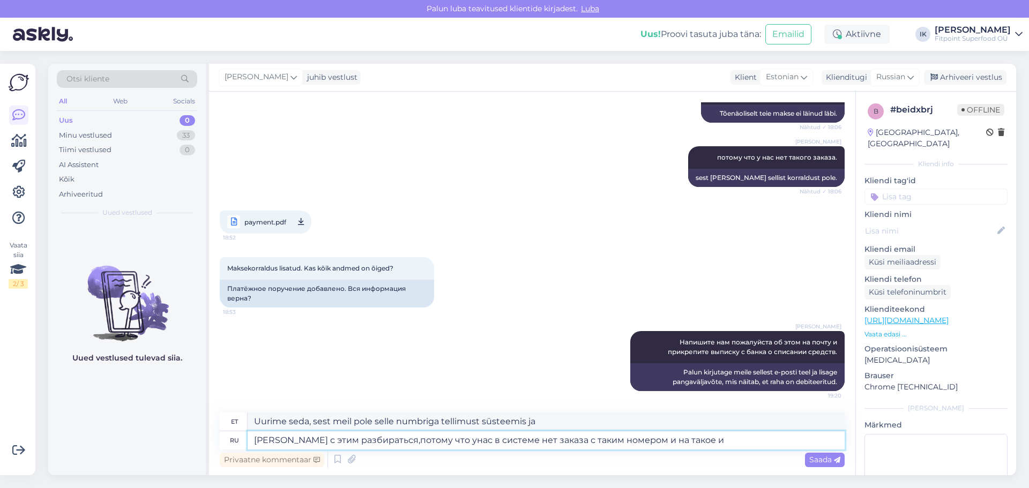
type textarea "Uurime seda, sest meil pole selle numbriga tellimust süsteemis."
type textarea "[PERSON_NAME] с этим разбираться,потому что унас в системе нет заказа с таким н…"
type textarea "Uurime seda, sest meie süsteemis pole selle numbri ja nimega tellimust."
click at [430, 440] on textarea "[PERSON_NAME] с этим разбираться,потому что унас в системе нет заказа с таким н…" at bounding box center [546, 440] width 597 height 18
type textarea "[PERSON_NAME] с этим разбираться,потому что у нас в системе нет заказа с таким …"
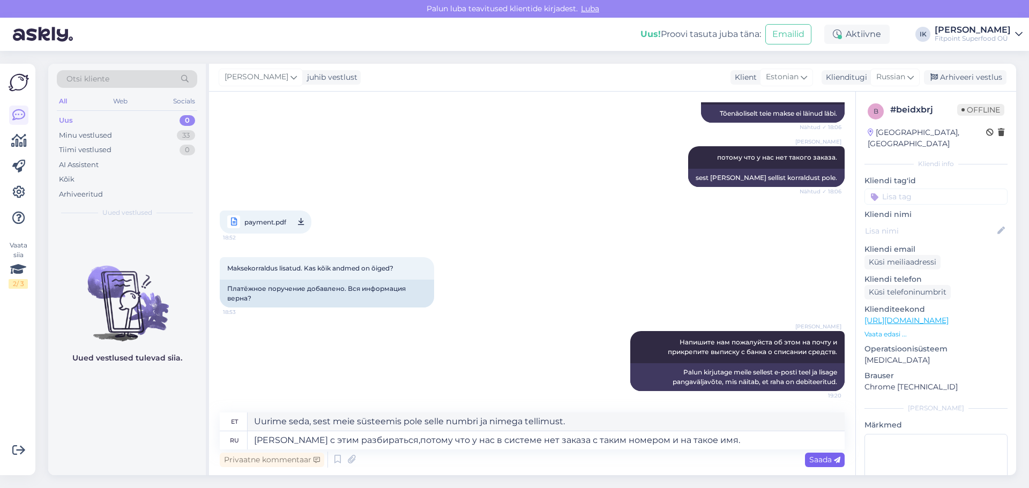
click at [827, 461] on span "Saada" at bounding box center [824, 460] width 31 height 10
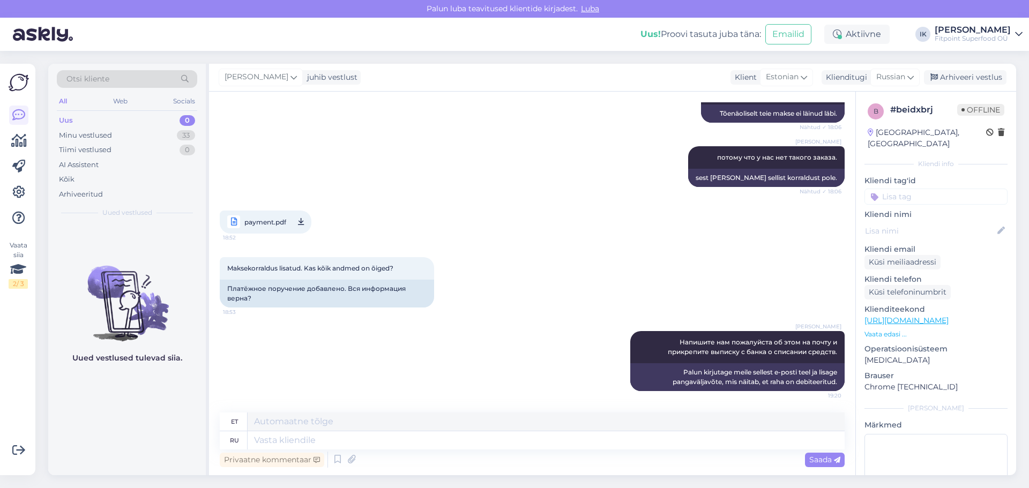
scroll to position [402, 0]
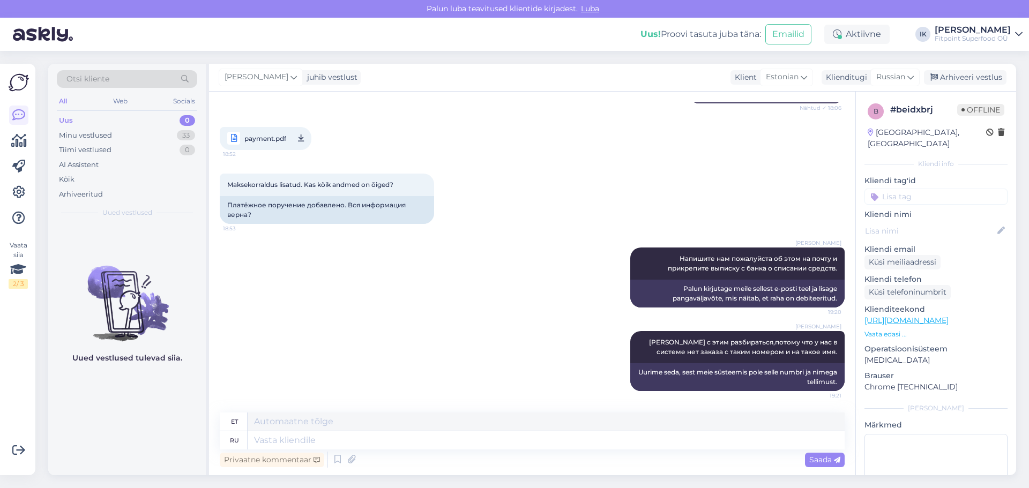
click at [248, 139] on span "payment.pdf" at bounding box center [265, 138] width 42 height 13
click at [426, 442] on textarea at bounding box center [546, 440] width 597 height 18
click at [477, 444] on textarea at bounding box center [546, 440] width 597 height 18
click at [270, 141] on span "payment.pdf" at bounding box center [265, 138] width 42 height 13
drag, startPoint x: 278, startPoint y: 185, endPoint x: 223, endPoint y: 183, distance: 54.7
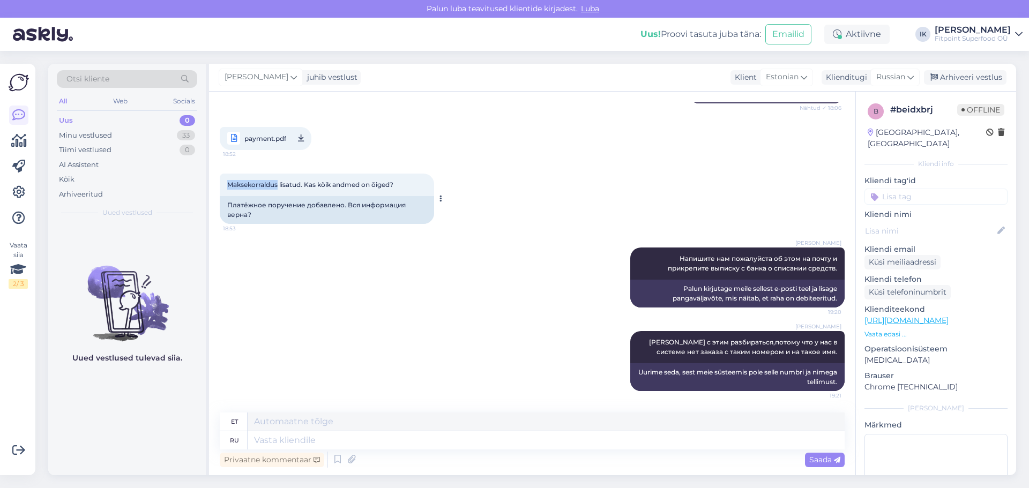
click at [223, 183] on div "Maksekorraldus lisatud. Kas kõik andmed on õiged? 18:53" at bounding box center [327, 185] width 214 height 23
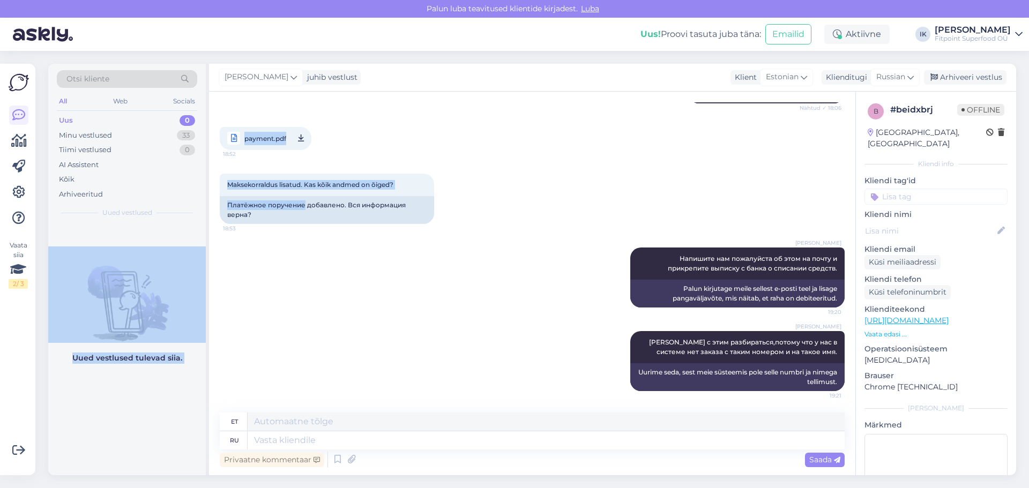
drag, startPoint x: 304, startPoint y: 204, endPoint x: 193, endPoint y: 204, distance: 110.4
click at [193, 204] on div "Otsi kliente All Web Socials Uus 0 Minu vestlused 33 Tiimi vestlused 0 AI Assis…" at bounding box center [532, 270] width 968 height 412
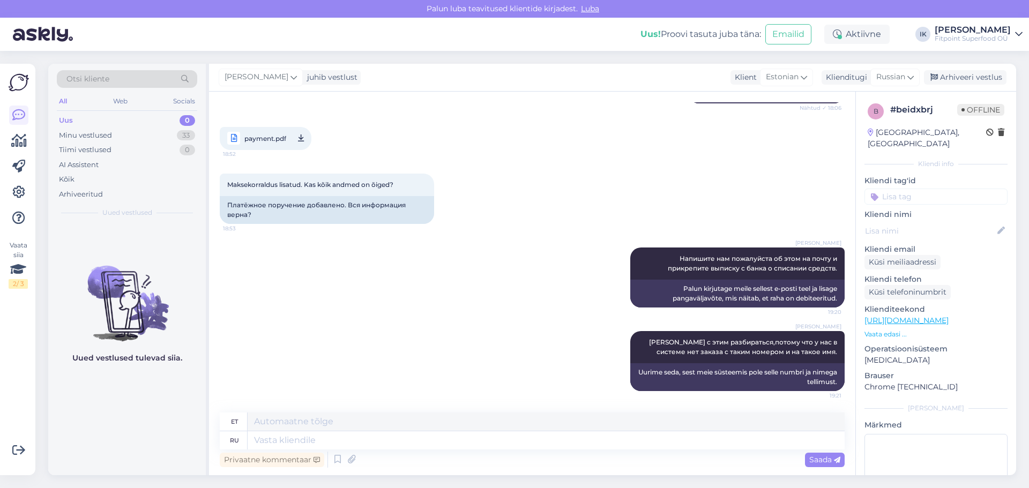
click at [289, 224] on div "Maksekorraldus lisatud. Kas kõik andmed on õiged? 18:53 Платёжное поручение доб…" at bounding box center [532, 199] width 625 height 74
drag, startPoint x: 303, startPoint y: 205, endPoint x: 229, endPoint y: 204, distance: 74.0
click at [229, 204] on div "Платёжное поручение добавлено. Вся информация верна?" at bounding box center [327, 210] width 214 height 28
copy div "Платёжное поручение"
click at [304, 441] on textarea at bounding box center [546, 440] width 597 height 18
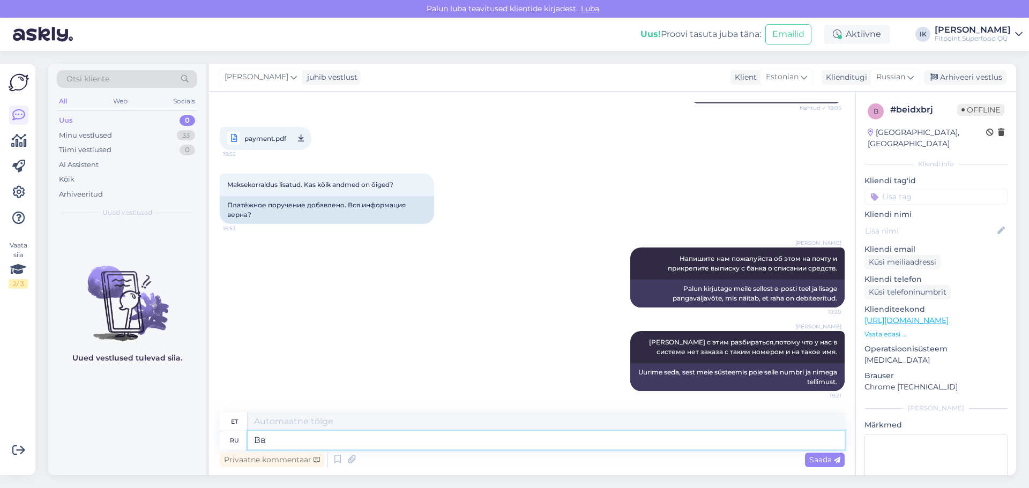
type textarea "Вв"
type textarea "Vv"
type textarea "Вв прислали"
type textarea "Nad saatsid selle sulle"
paste textarea "Платёжное поручение"
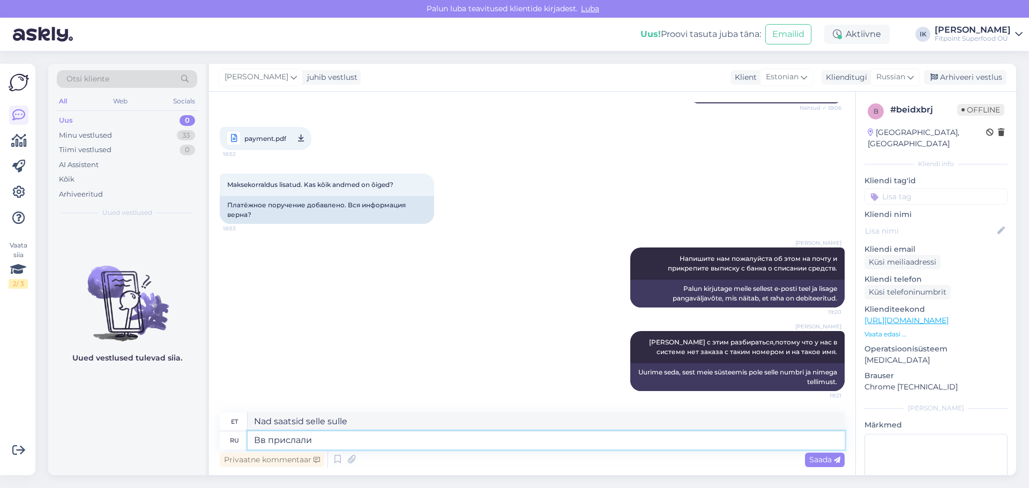
type textarea "Вв прислали Платёжное поручение"
type textarea "Olete saanud maksekorralduse."
click at [323, 441] on textarea "Вв прислали Платёжное поручение" at bounding box center [546, 440] width 597 height 18
type textarea "Вв прислали платёжное поручение"
type textarea "Teile saadeti maksekorraldus."
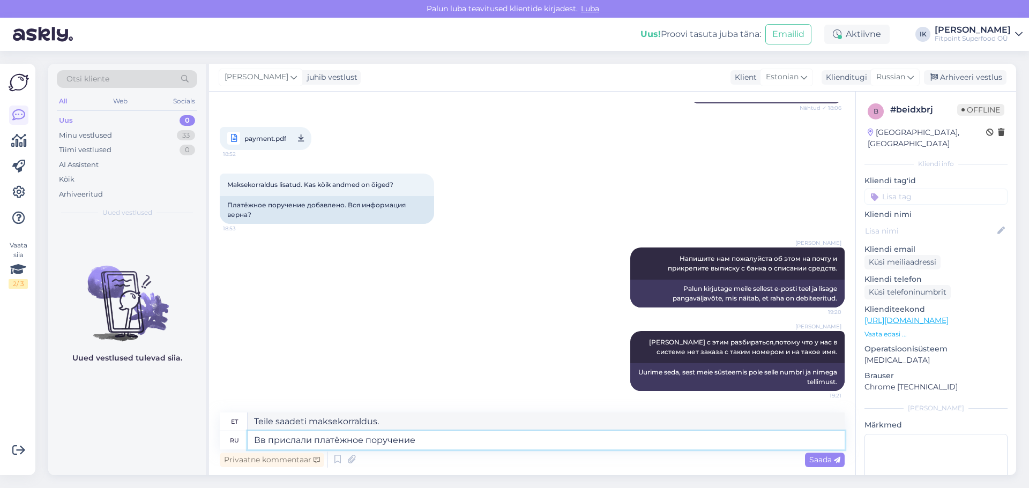
click at [436, 448] on textarea "Вв прислали платёжное поручение" at bounding box center [546, 440] width 597 height 18
type textarea "Вв прислали платёжное поручение,"
type textarea "Nad saatsid sulle maksekorralduse,"
type textarea "Вв прислали платёжное поручение,а [PERSON_NAME]"
type textarea "Nad saatsid sulle maksekorralduse ja"
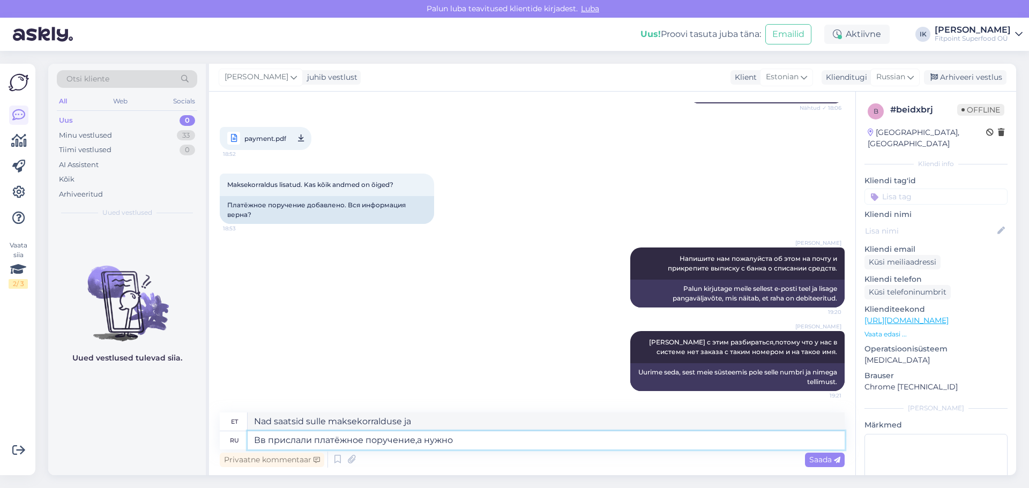
type textarea "Вв прислали платёжное поручение,а нужно в"
type textarea "Nad saatsid sulle maksekorralduse, aga sa pead"
type textarea "Вв прислали платёжное поручение,а нужно выписку с"
type textarea "Nad saatsid mulle maksekorralduse, aga mul on vaja pangaväljavõtet."
type textarea "Вв прислали платёжное поручение,а нужно выписку со"
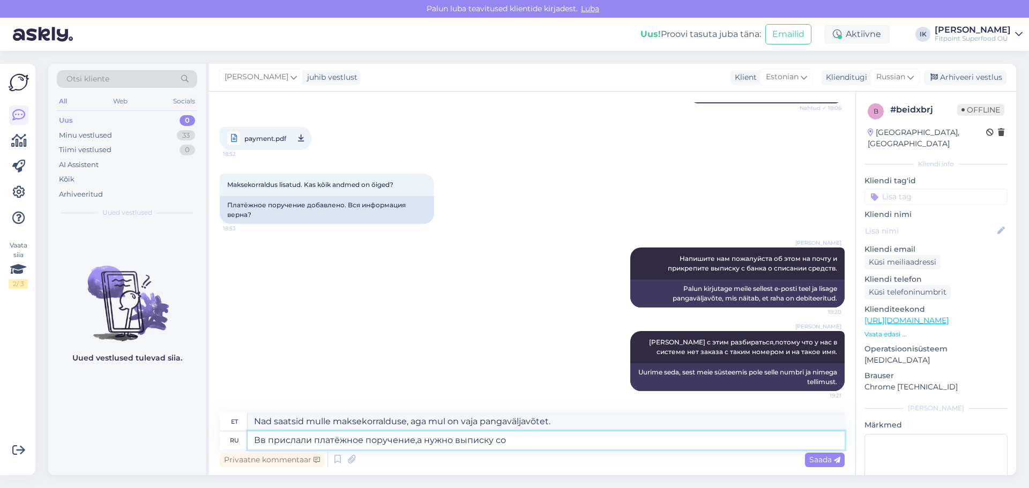
type textarea "Nad saatsid sulle maksekorralduse, aga sul on vaja selle väljavõtet."
type textarea "Вв прислали платёжное поручение,а нужно выписку со счета"
type textarea "Nad saatsid sulle maksekorralduse, aga mul on vaja konto väljavõtet."
type textarea "Вв прислали платёжное поручение,а нужно выписку со счета что ср"
type textarea "Nad saatsid sulle maksekorralduse, aga sul on vaja konto väljavõtet."
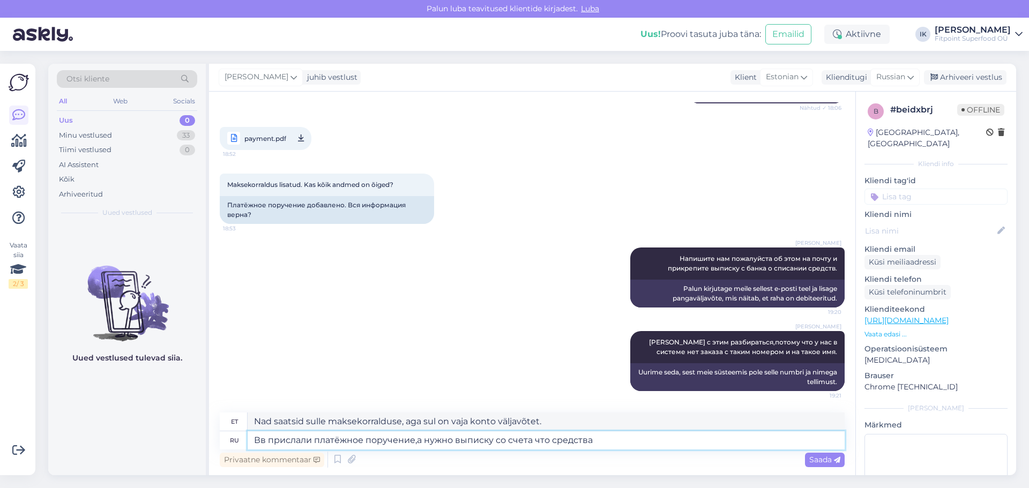
type textarea "Вв прислали платёжное поручение,а нужно выписку со счета что средства у"
type textarea "Nad saatsid mulle maksekorralduse, aga mul on vaja pangaväljavõtet, [PERSON_NAM…"
type textarea "Вв прислали платёжное поручение,а нужно выписку со счета что средства ушли с"
type textarea "Nad saatsid mulle maksekorralduse, aga mul on vaja konto väljavõtet, mis näitak…"
type textarea "Вв прислали платёжное поручение,а нужно выписку со счета что средства ушли с ва"
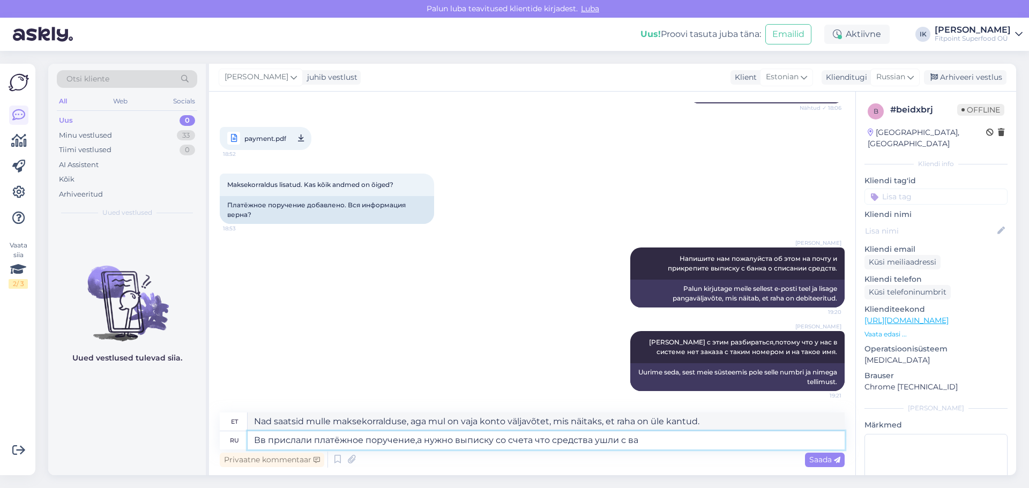
type textarea "Nad saatsid sulle maksekorralduse, aga sul on vaja konto väljavõtet, mis näitab…"
type textarea "Вв прислали платёжное поручение,а нужно выписку со счета что средства ушли с ва…"
type textarea "Nad saatsid sulle maksekorralduse, aga sul on vaja kontolt väljavõtet, mis näit…"
type textarea "Вв прислали платёжное поручение,а нужно выписку со счета что средства ушли с ва…"
type textarea "Nad saatsid sulle maksekorralduse, aga sul on vaja pangaväljavõtet, mis näitaks…"
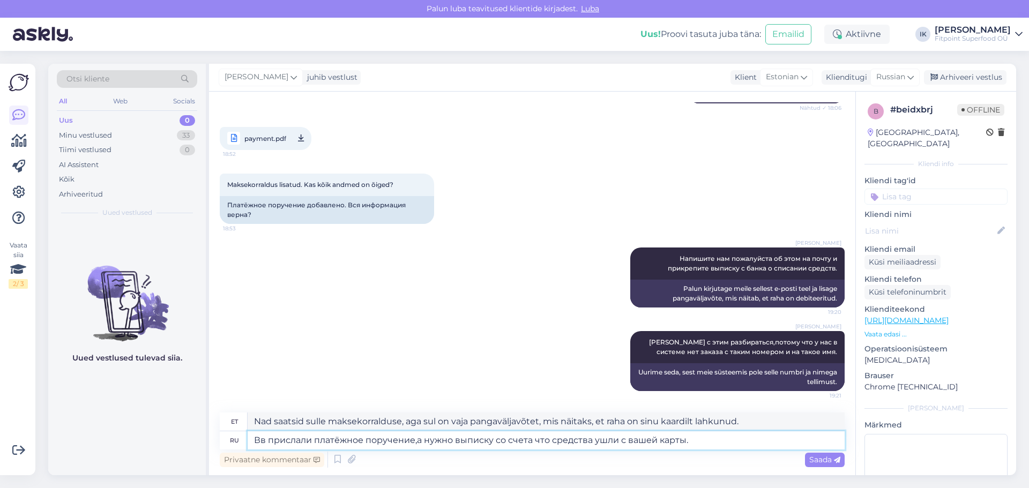
click at [267, 440] on textarea "Вв прислали платёжное поручение,а нужно выписку со счета что средства ушли с ва…" at bounding box center [546, 440] width 597 height 18
type textarea "Вы прислали платёжное поручение,а нужно выписку со счета что средства ушли с ва…"
type textarea "Te saatsite maksekorralduse, aga me vajame pangaväljavõtet, mis näitaks, et rah…"
type textarea "Вы прислали платёжное поручение,а нужно выписку со счета что средства ушли с ва…"
click at [815, 461] on span "Saada" at bounding box center [824, 460] width 31 height 10
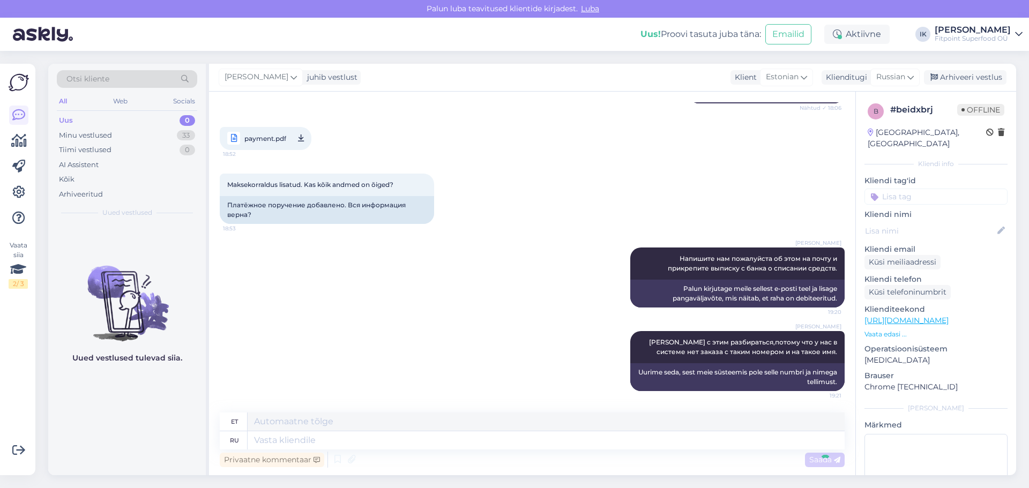
scroll to position [495, 0]
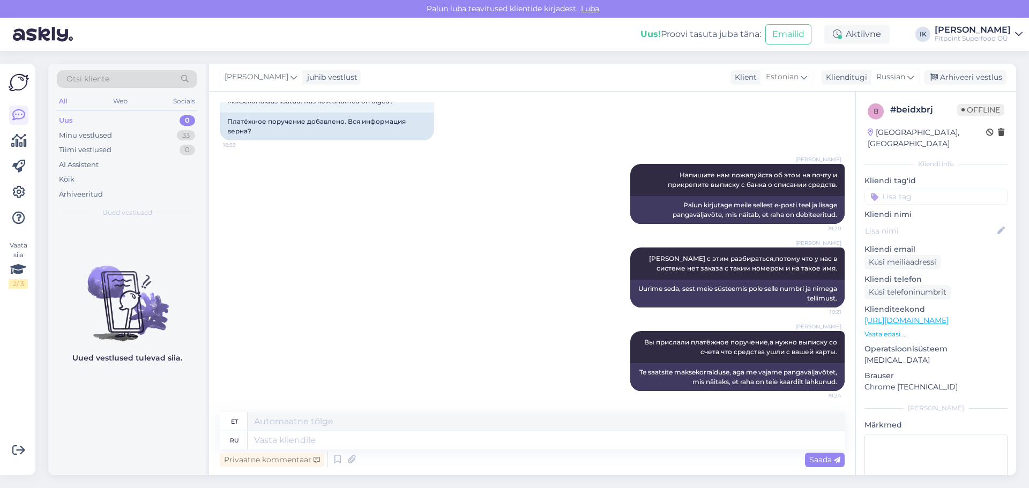
click at [464, 269] on div "[PERSON_NAME] Будем с этим разбираться,потому что у нас в системе нет заказа с …" at bounding box center [532, 278] width 625 height 84
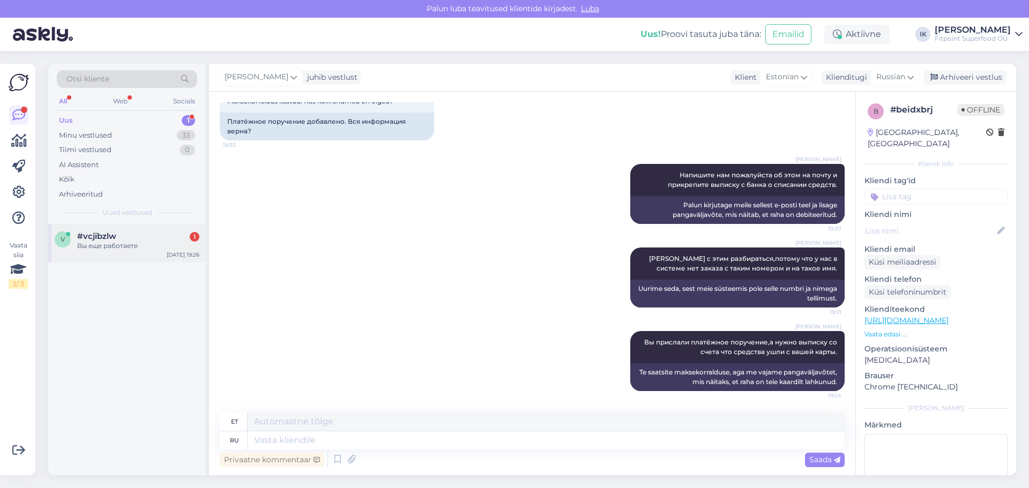
click at [139, 237] on div "#vcjibzlw 1" at bounding box center [138, 237] width 122 height 10
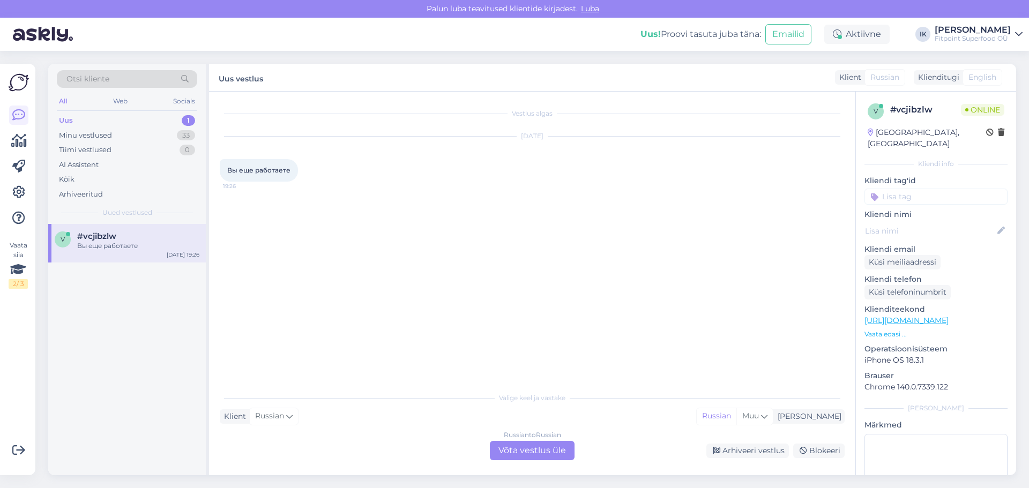
click at [520, 451] on div "Russian to Russian Võta vestlus üle" at bounding box center [532, 450] width 85 height 19
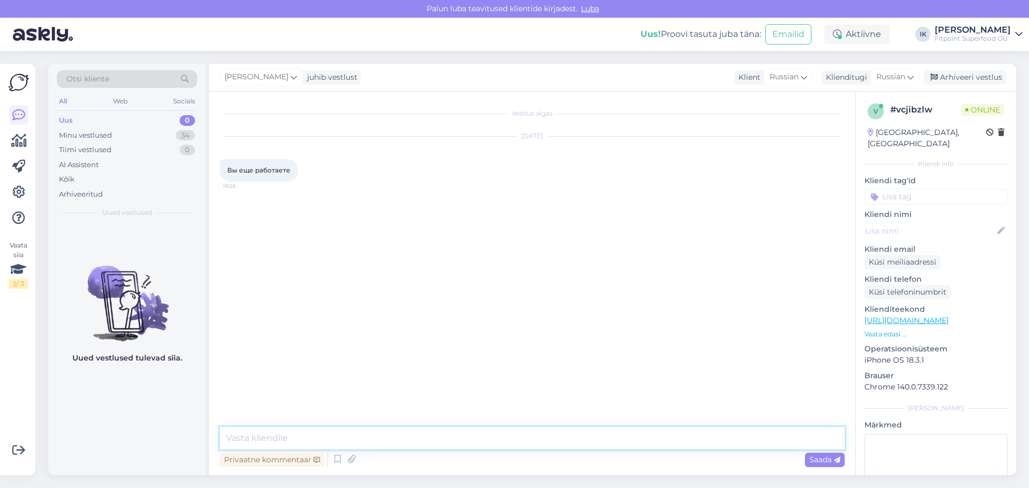
click at [370, 435] on textarea at bounding box center [532, 438] width 625 height 23
type textarea "Здравствуйте."
click at [832, 459] on span "Saada" at bounding box center [824, 460] width 31 height 10
click at [438, 436] on textarea at bounding box center [532, 438] width 625 height 23
type textarea "Как я могу вам помочь?"
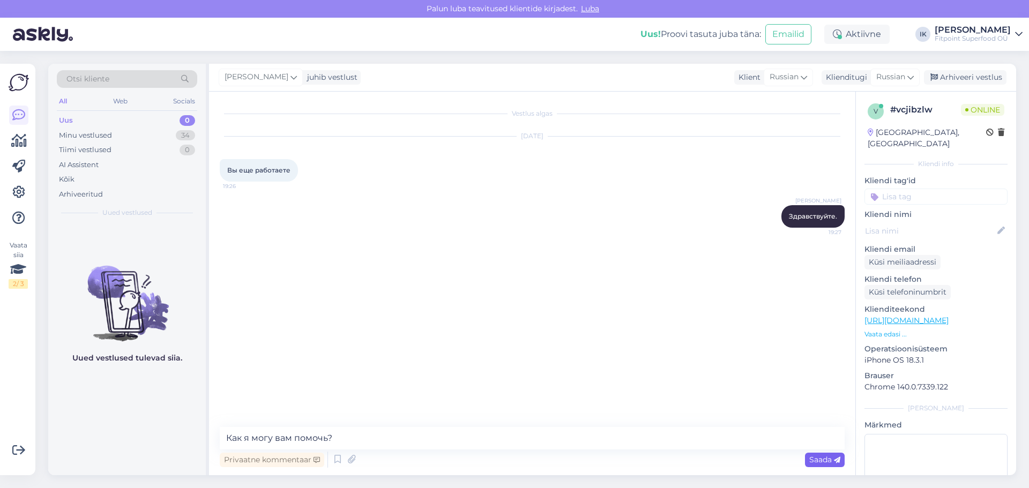
click at [809, 460] on span "Saada" at bounding box center [824, 460] width 31 height 10
click at [535, 294] on div "Vestlus algas [DATE] Вы еще работаете 19:26 [PERSON_NAME] Здравствуйте. 19:27 […" at bounding box center [537, 259] width 635 height 315
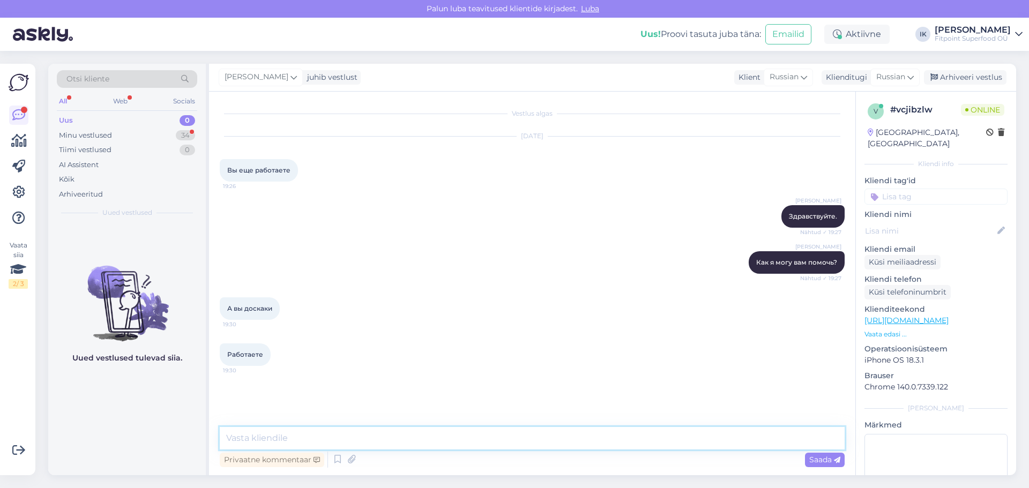
click at [338, 433] on textarea at bounding box center [532, 438] width 625 height 23
click at [268, 438] on textarea "Какой из магазинов вас интнересует ?" at bounding box center [532, 438] width 625 height 23
type textarea "Какой из трех магазинов вас интнересует ?"
click at [815, 460] on span "Saada" at bounding box center [824, 460] width 31 height 10
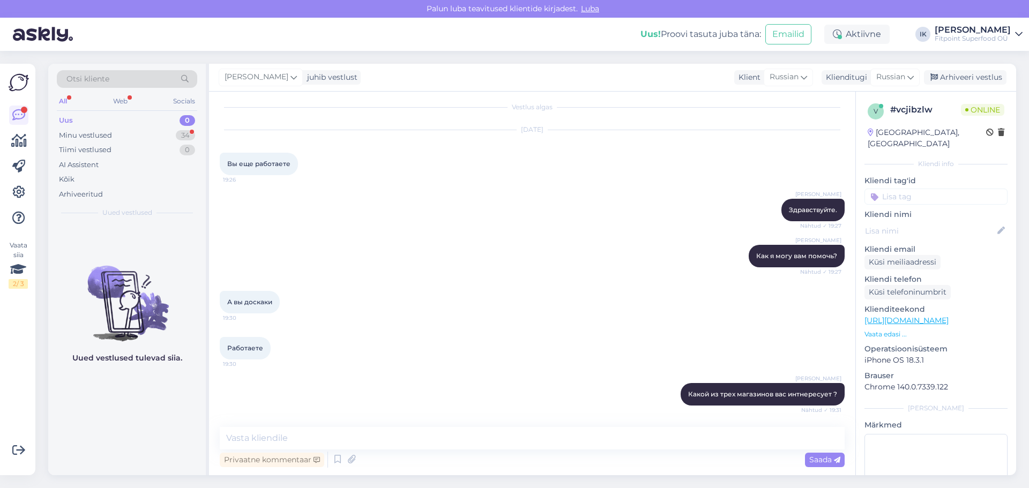
scroll to position [145, 0]
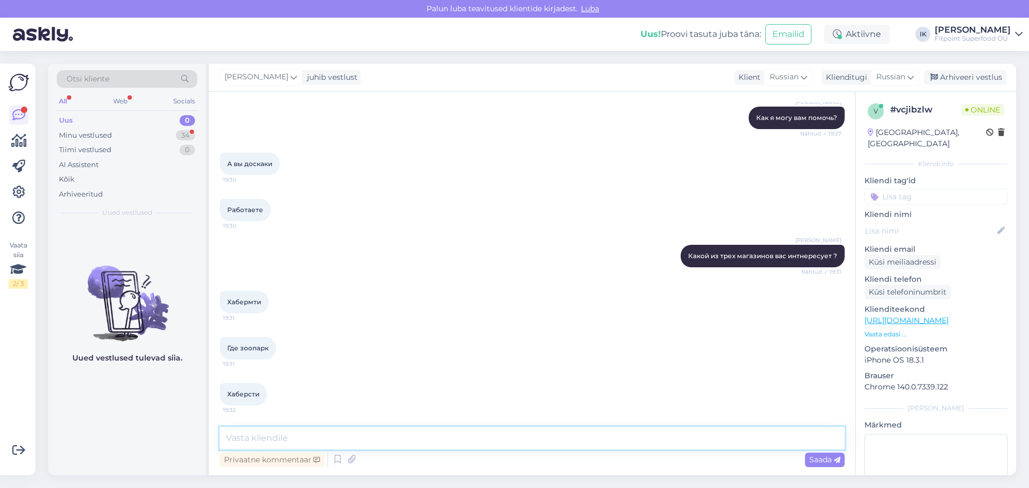
click at [326, 442] on textarea at bounding box center [532, 438] width 625 height 23
click at [287, 440] on textarea at bounding box center [532, 438] width 625 height 23
paste textarea "Haabersti Rimi [STREET_ADDRESS] Пн - Пт: 10-20 Сб; Вс: 10-15"
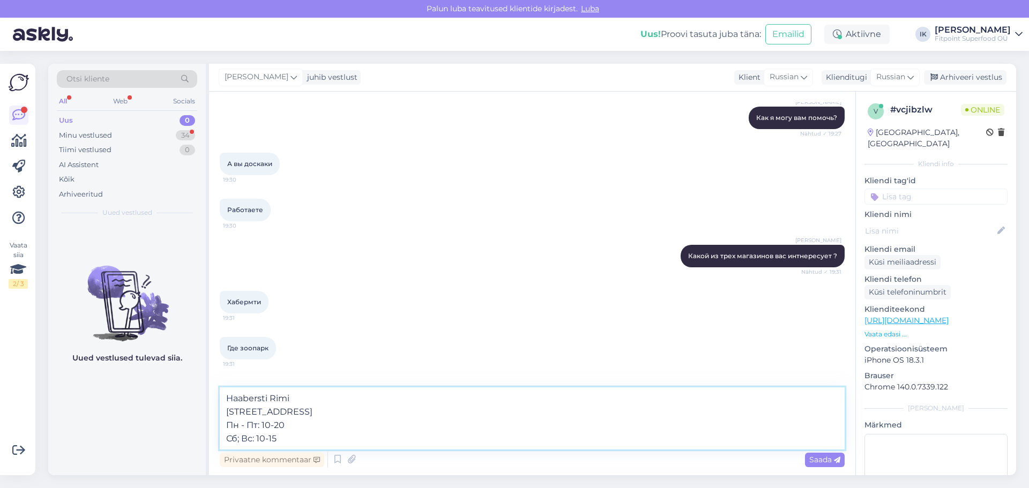
drag, startPoint x: 294, startPoint y: 397, endPoint x: 224, endPoint y: 393, distance: 70.3
click at [224, 393] on textarea "Haabersti Rimi [STREET_ADDRESS] Пн - Пт: 10-20 Сб; Вс: 10-15" at bounding box center [532, 419] width 625 height 62
click at [227, 414] on textarea "[STREET_ADDRESS] Пн - Пт: 10-20 Сб; Вс: 10-15" at bounding box center [532, 419] width 625 height 62
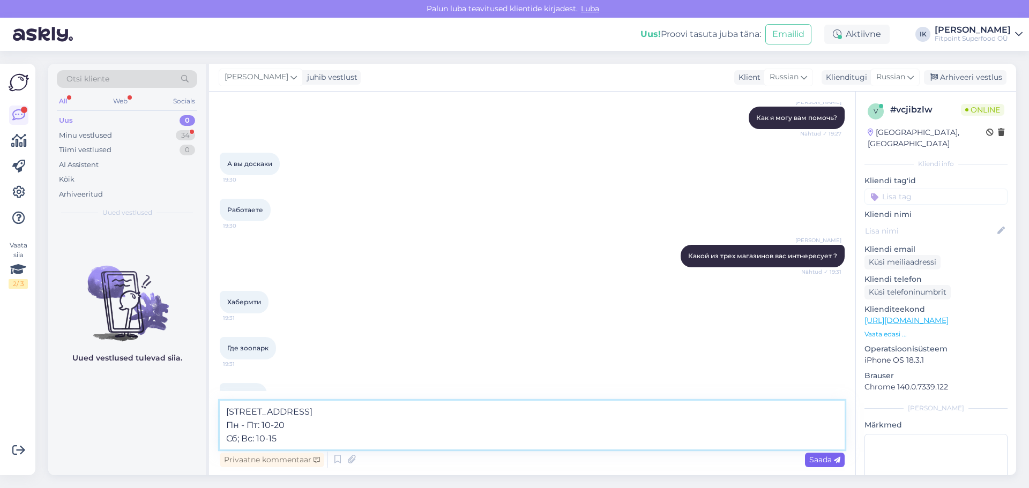
type textarea "[STREET_ADDRESS] Пн - Пт: 10-20 Сб; Вс: 10-15"
click at [819, 460] on span "Saada" at bounding box center [824, 460] width 31 height 10
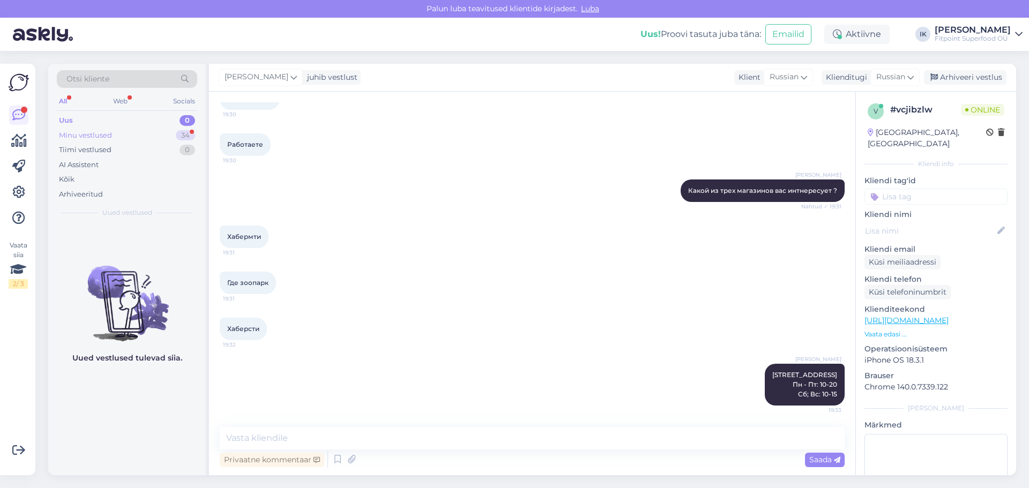
click at [123, 131] on div "Minu vestlused 34" at bounding box center [127, 135] width 140 height 15
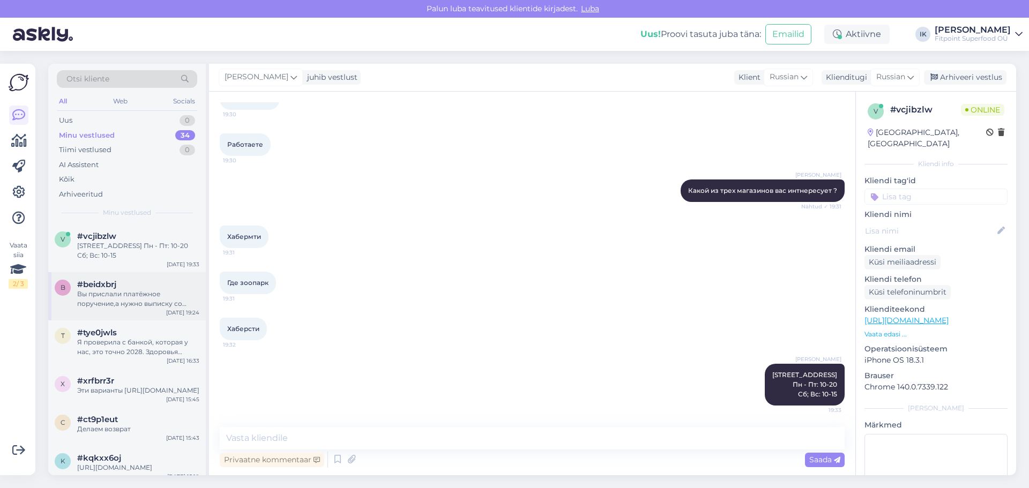
click at [125, 286] on div "#beidxbrj" at bounding box center [138, 285] width 122 height 10
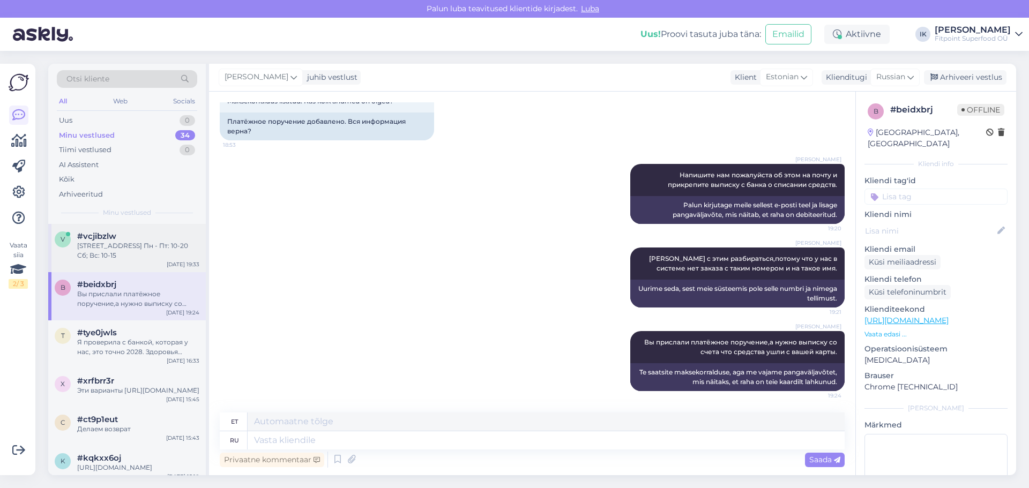
click at [120, 264] on div "v #vcjibzlw [STREET_ADDRESS] Пн - Пт: 10-20 Сб; Вс: [DATE]-15 [DATE] 19:33" at bounding box center [127, 248] width 158 height 48
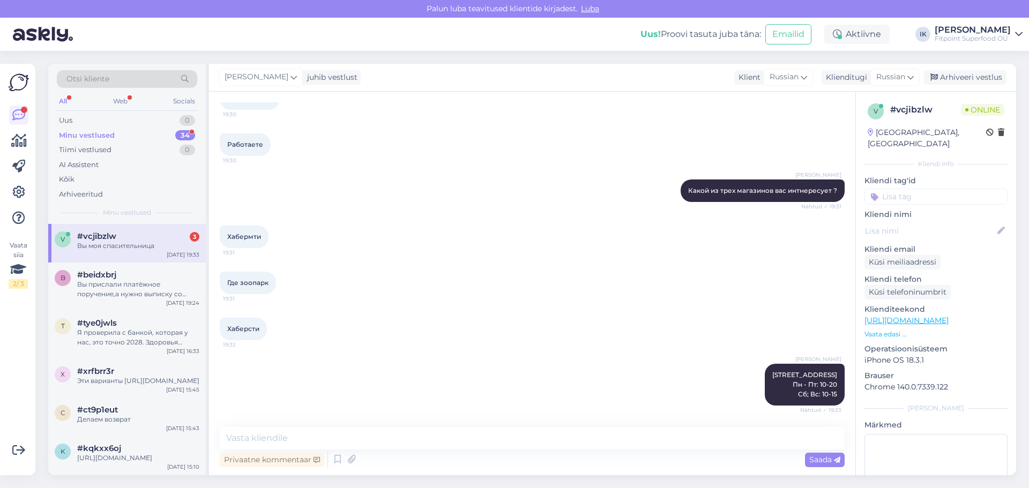
scroll to position [348, 0]
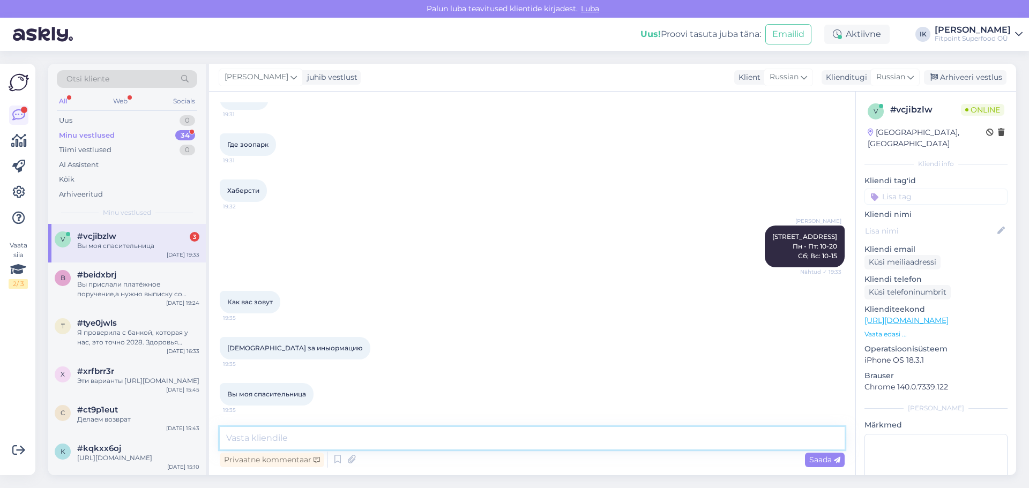
click at [327, 437] on textarea at bounding box center [532, 438] width 625 height 23
type textarea "В"
type textarea "Рады помочь!"
click at [812, 465] on div "Saada" at bounding box center [825, 460] width 40 height 14
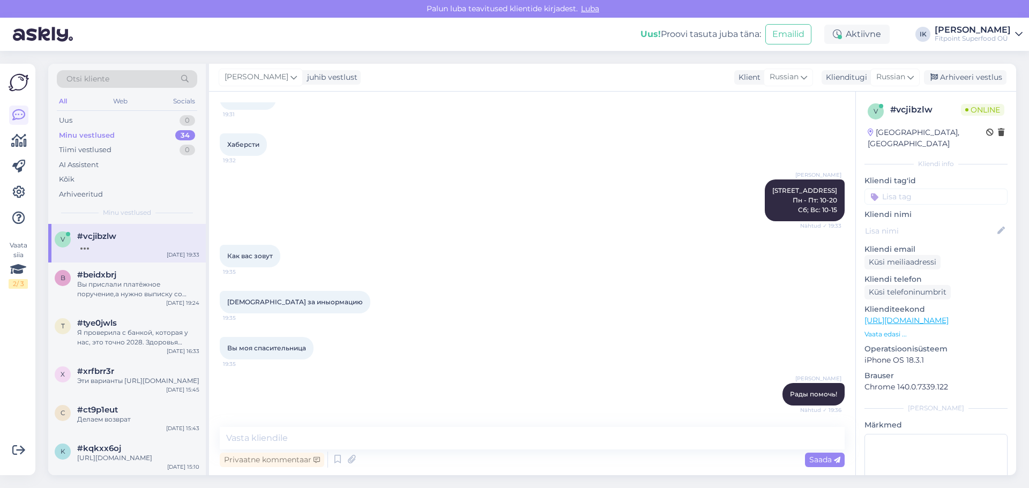
scroll to position [441, 0]
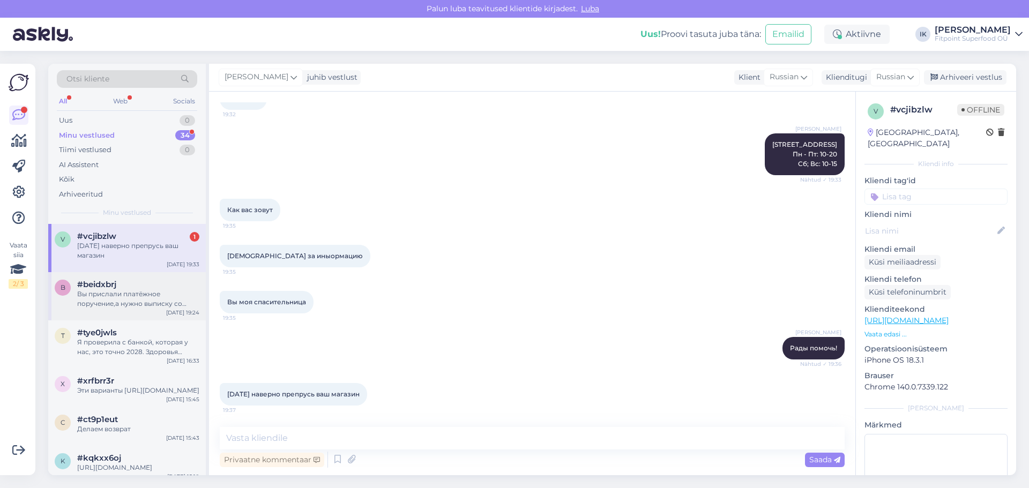
click at [142, 288] on div "#beidxbrj" at bounding box center [138, 285] width 122 height 10
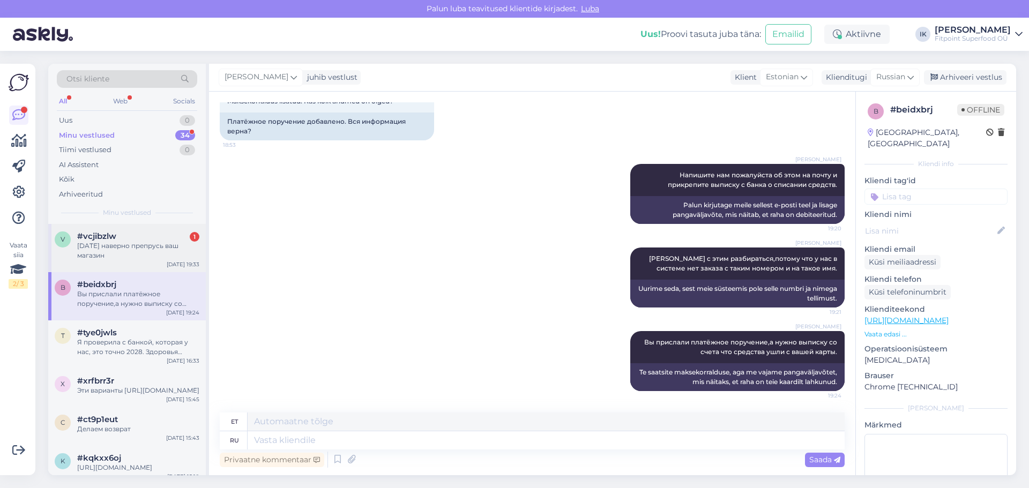
click at [134, 246] on div "[DATE] наверно препрусь ваш магазин" at bounding box center [138, 250] width 122 height 19
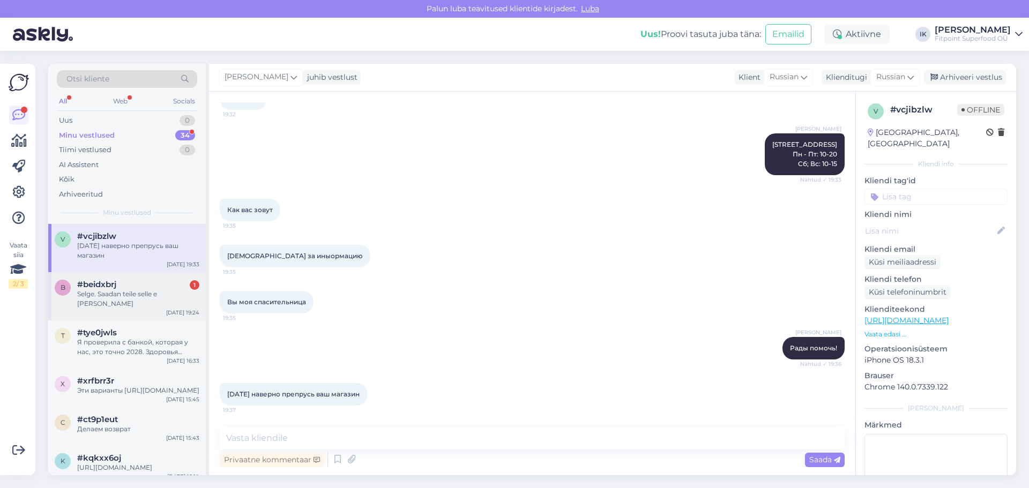
click at [154, 281] on div "#beidxbrj 1" at bounding box center [138, 285] width 122 height 10
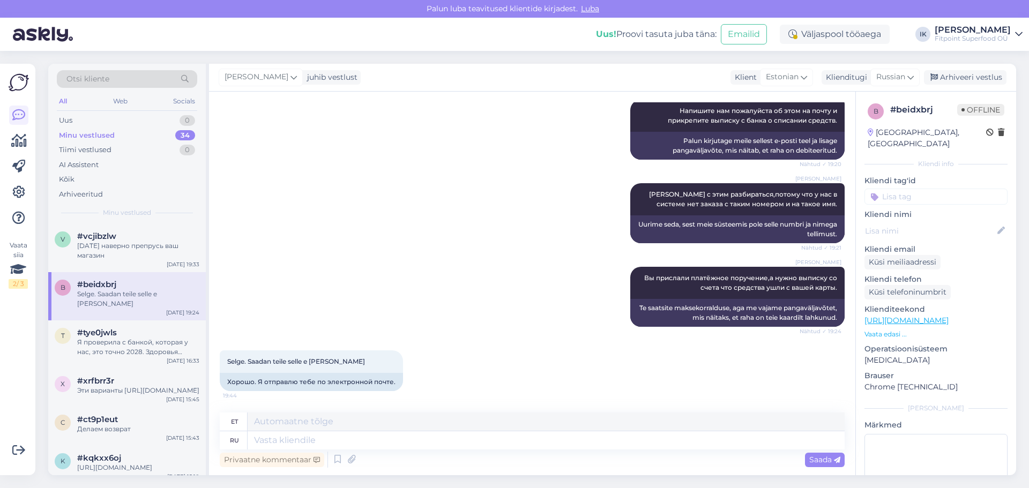
scroll to position [399, 0]
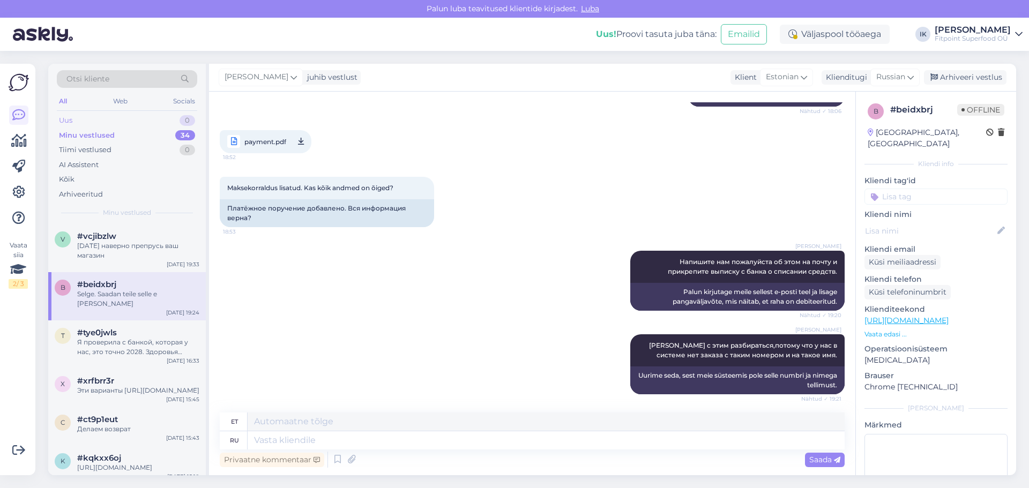
click at [129, 115] on div "Uus 0" at bounding box center [127, 120] width 140 height 15
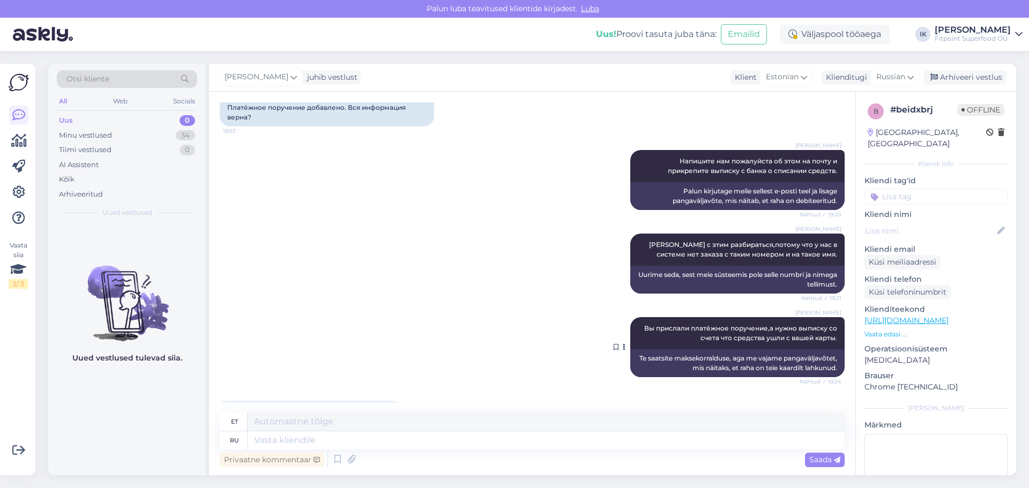
scroll to position [560, 0]
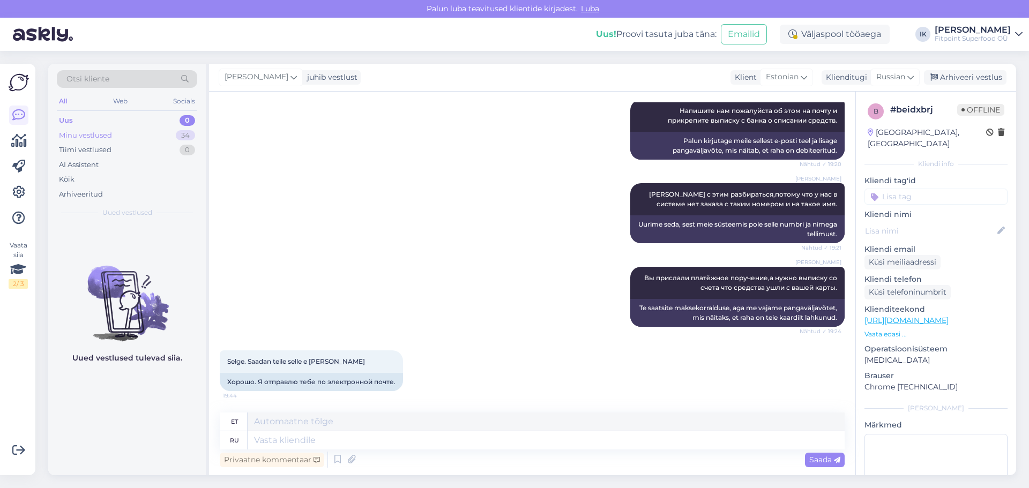
click at [98, 136] on div "Minu vestlused" at bounding box center [85, 135] width 53 height 11
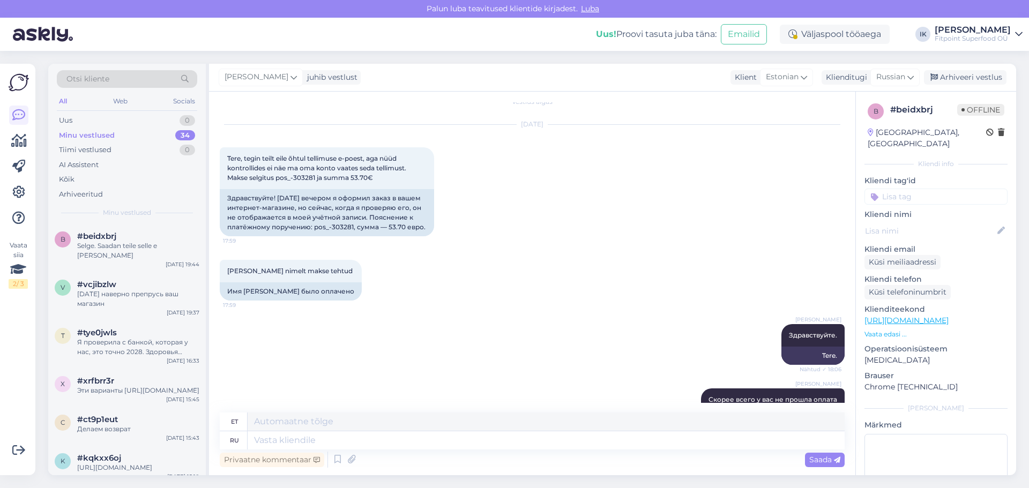
scroll to position [0, 0]
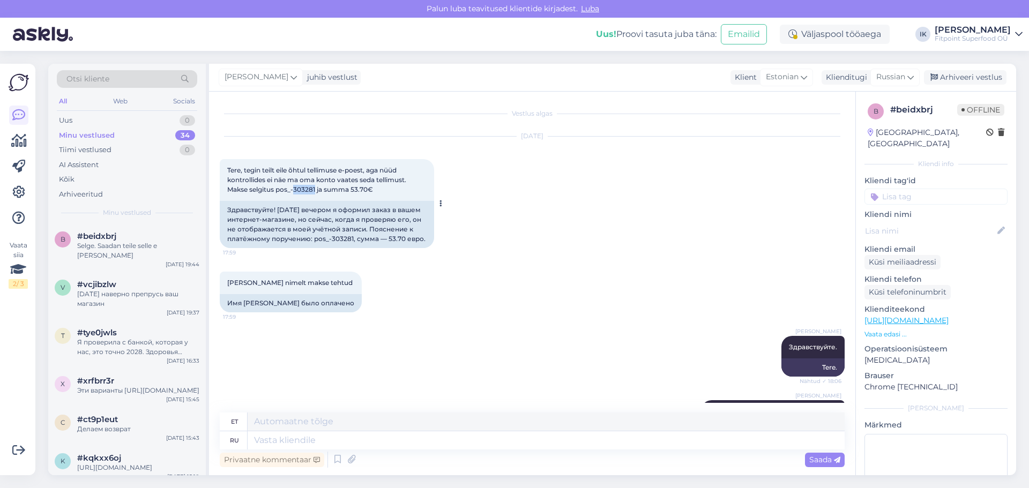
drag, startPoint x: 315, startPoint y: 188, endPoint x: 294, endPoint y: 190, distance: 21.0
click at [294, 190] on span "Tere, tegin teilt eile õhtul tellimuse e-poest, aga nüüd kontrollides ei näe ma…" at bounding box center [317, 179] width 181 height 27
copy span "303281"
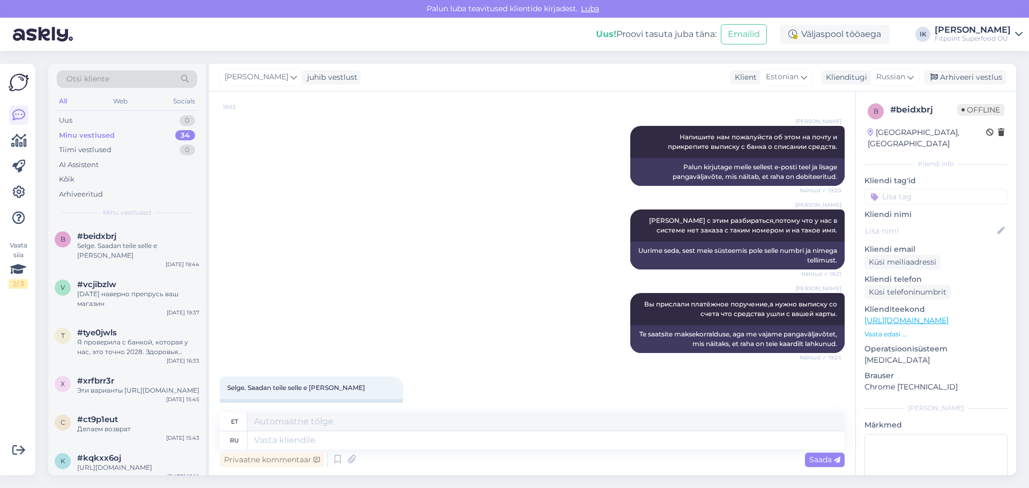
scroll to position [560, 0]
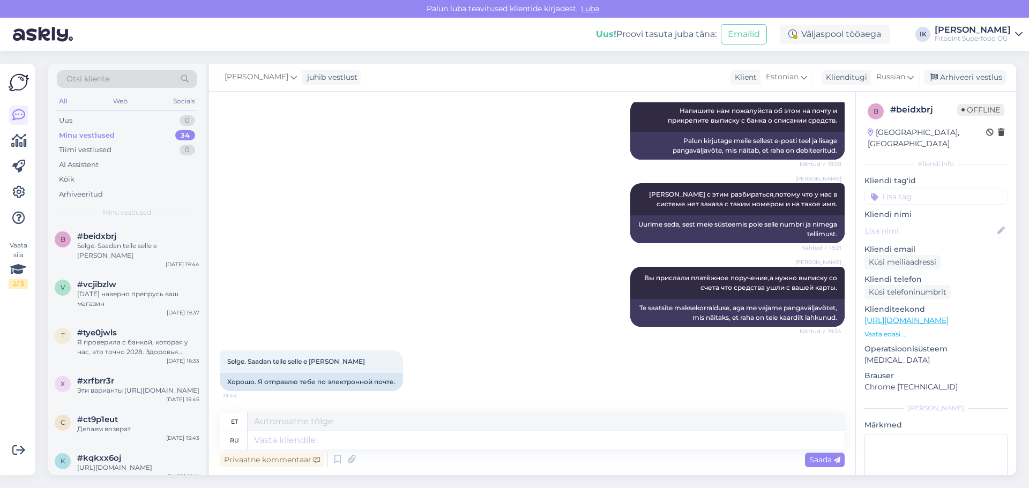
click at [54, 31] on img at bounding box center [43, 34] width 60 height 33
click at [75, 123] on div "Uus 0" at bounding box center [127, 120] width 140 height 15
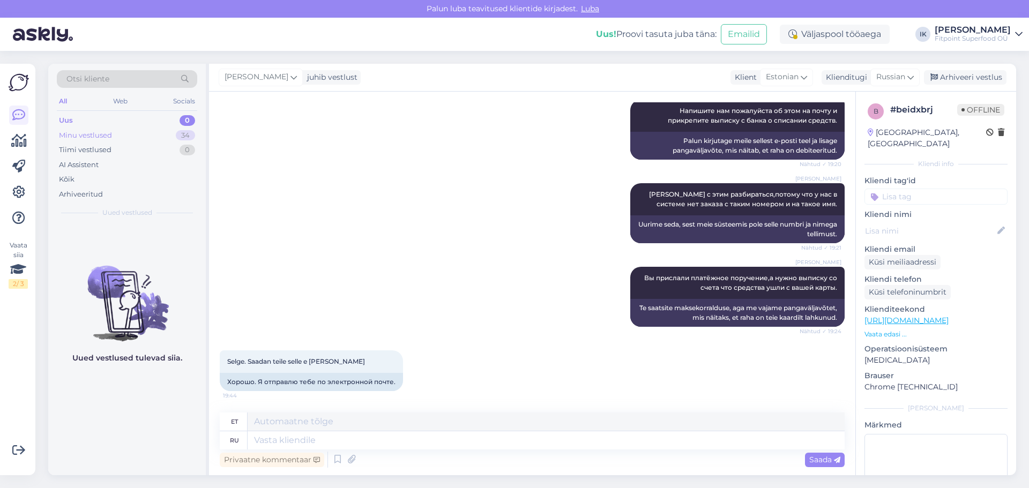
click at [96, 131] on div "Minu vestlused" at bounding box center [85, 135] width 53 height 11
